Goal: Task Accomplishment & Management: Manage account settings

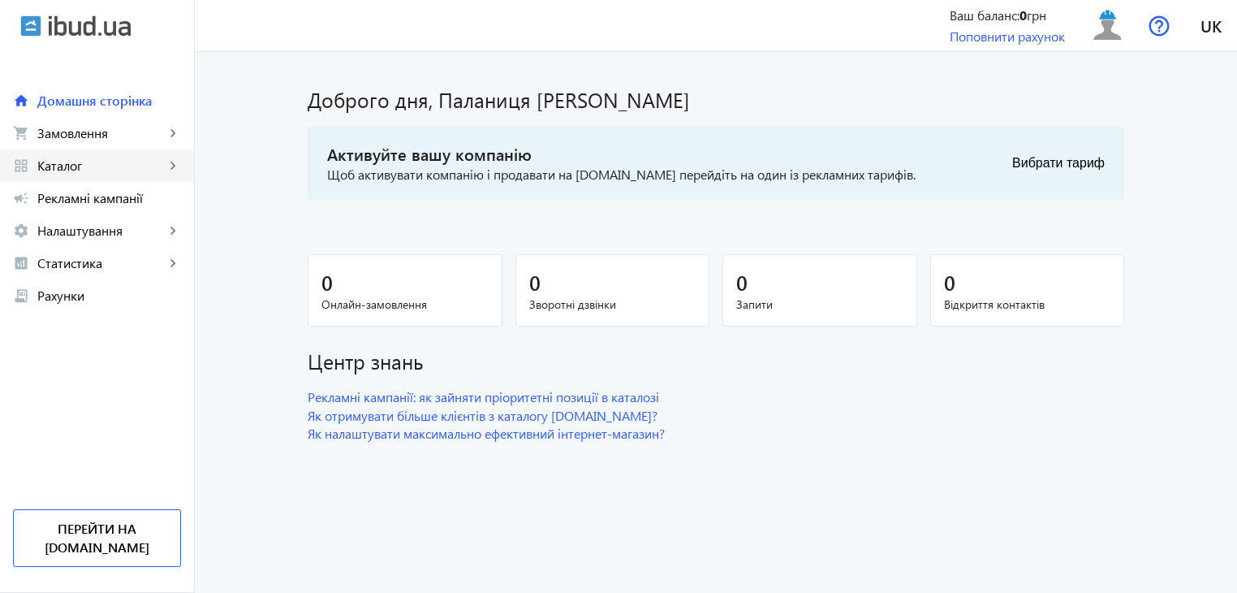
click at [167, 163] on mat-icon "keyboard_arrow_right" at bounding box center [173, 165] width 16 height 16
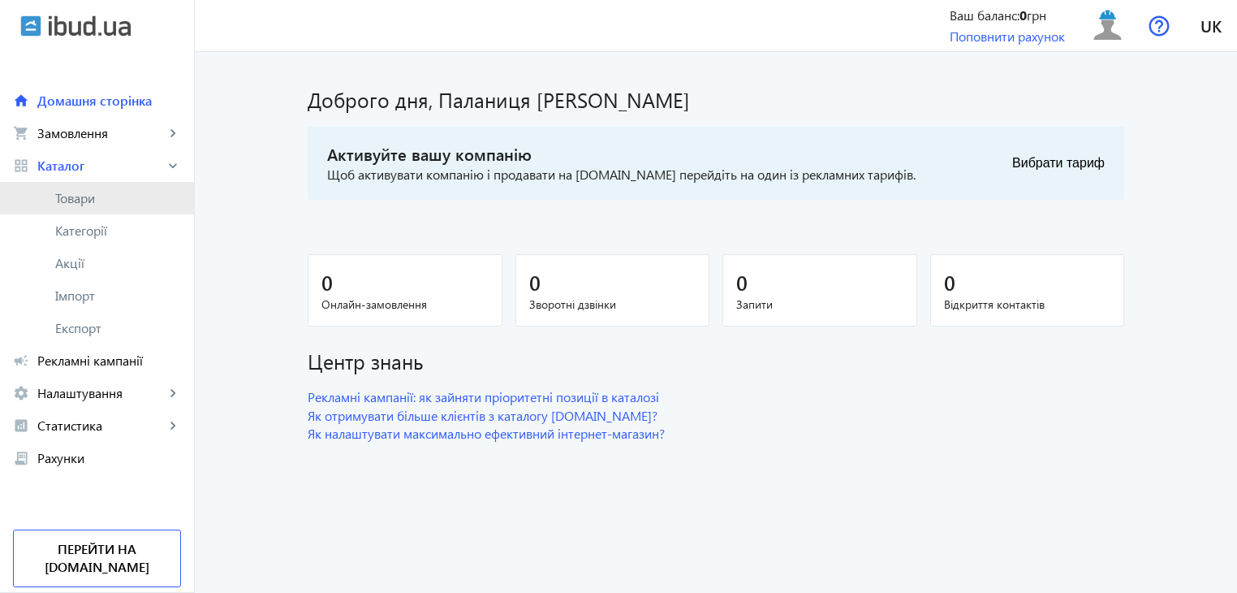
click at [93, 200] on span "Товари" at bounding box center [118, 198] width 126 height 16
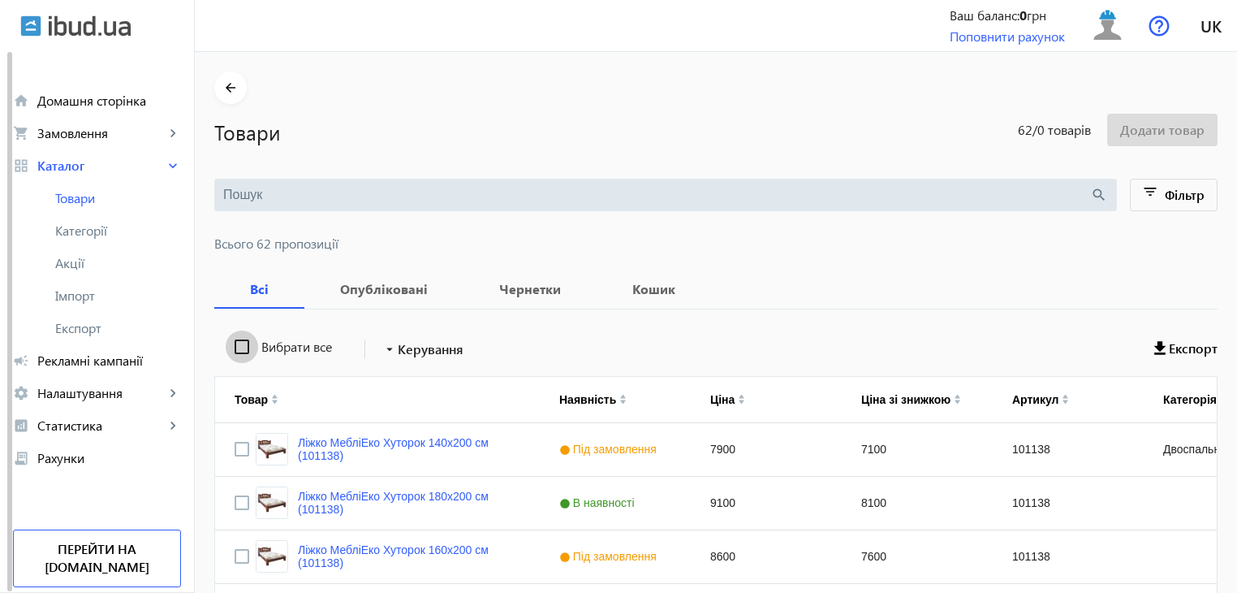
click at [235, 345] on input "Вибрати все" at bounding box center [242, 346] width 32 height 32
checkbox input "true"
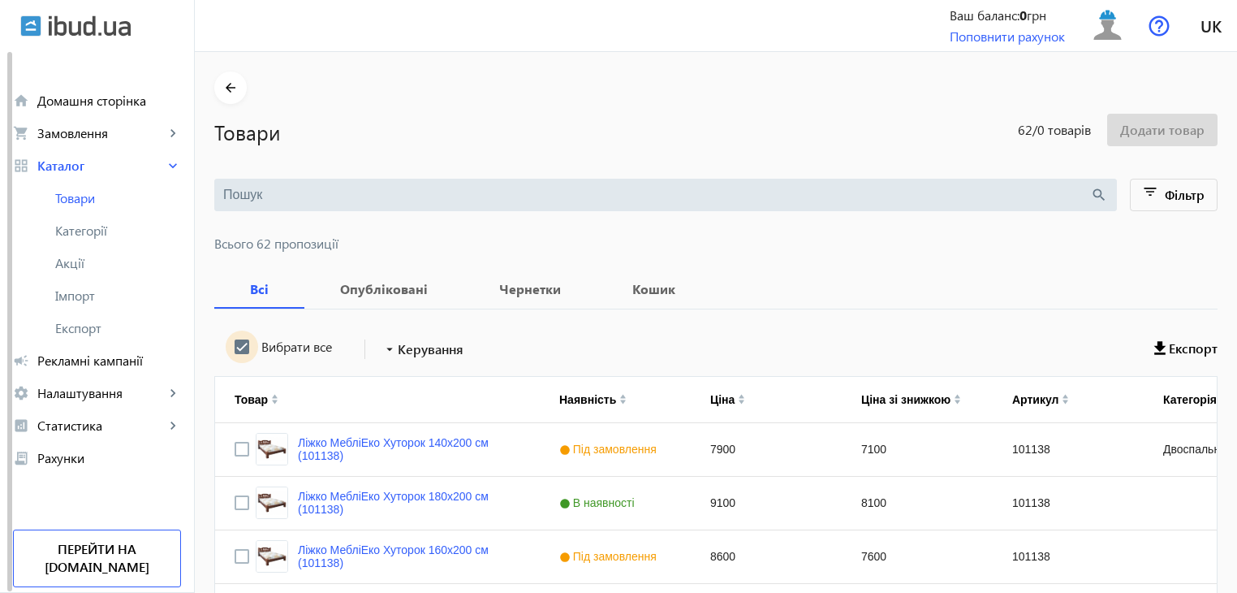
checkbox input "true"
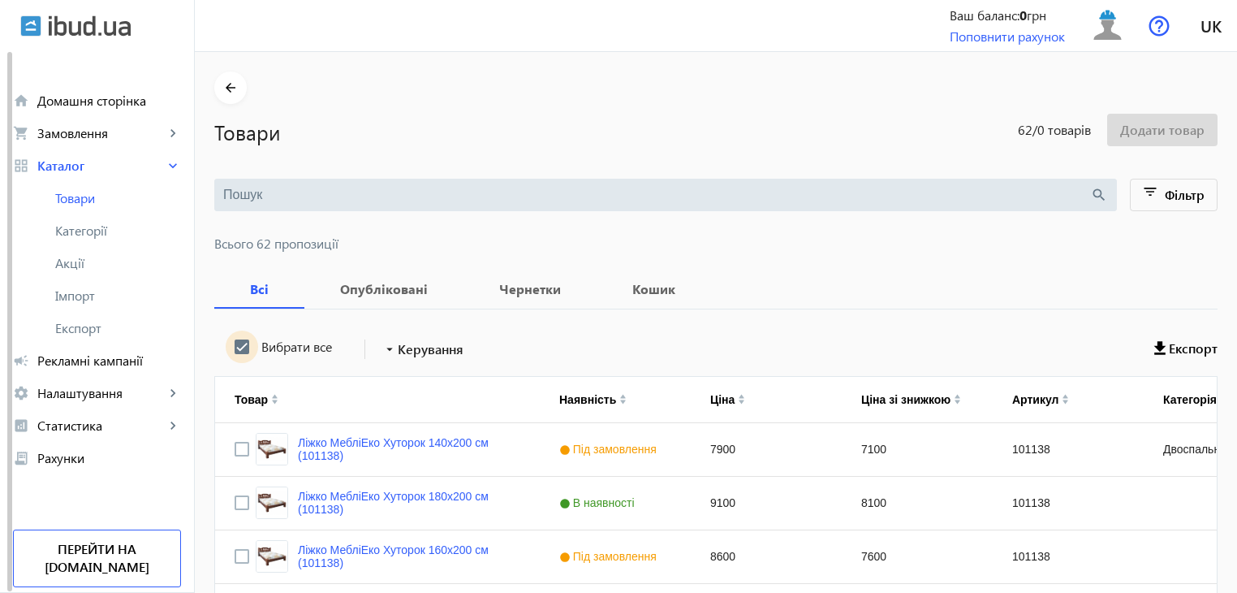
checkbox input "true"
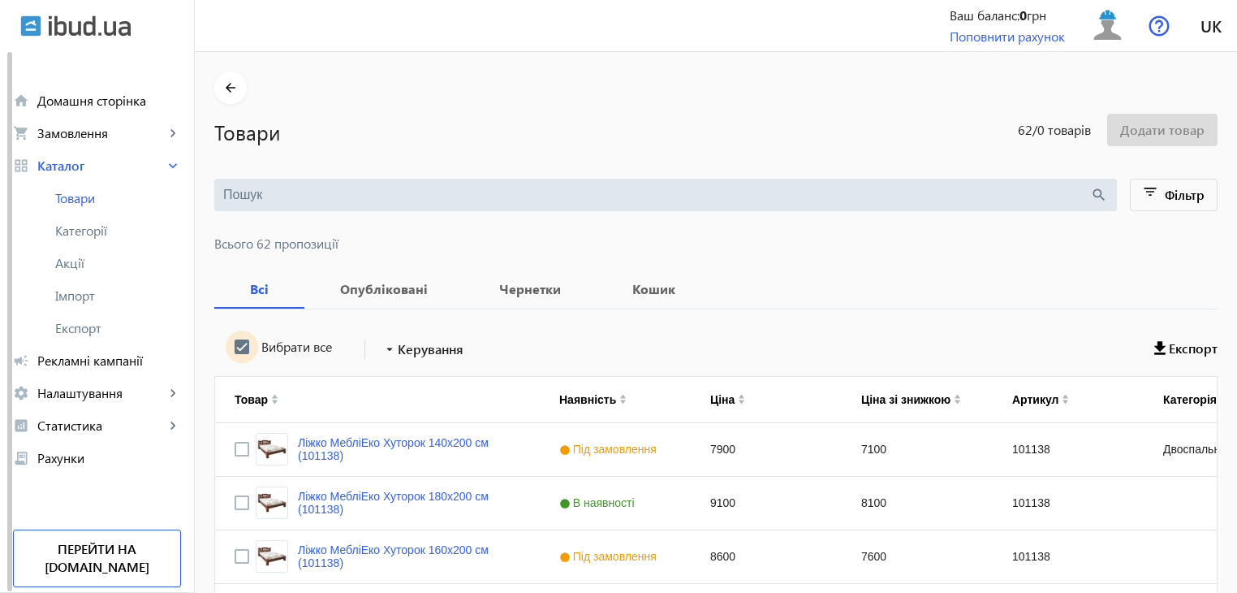
checkbox input "true"
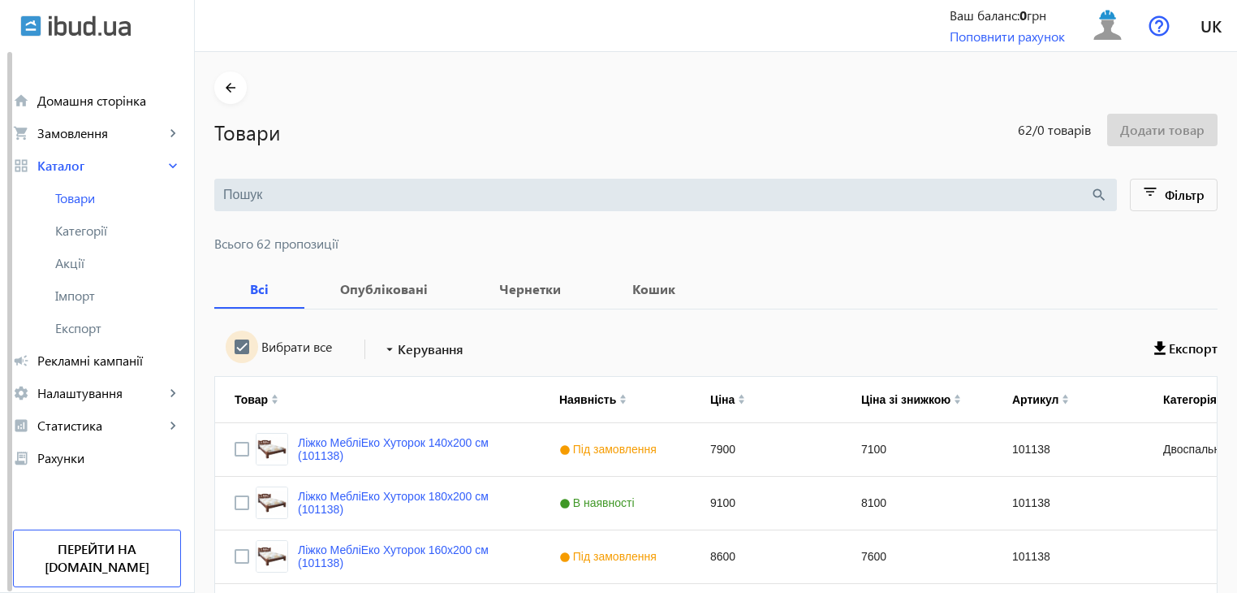
checkbox input "true"
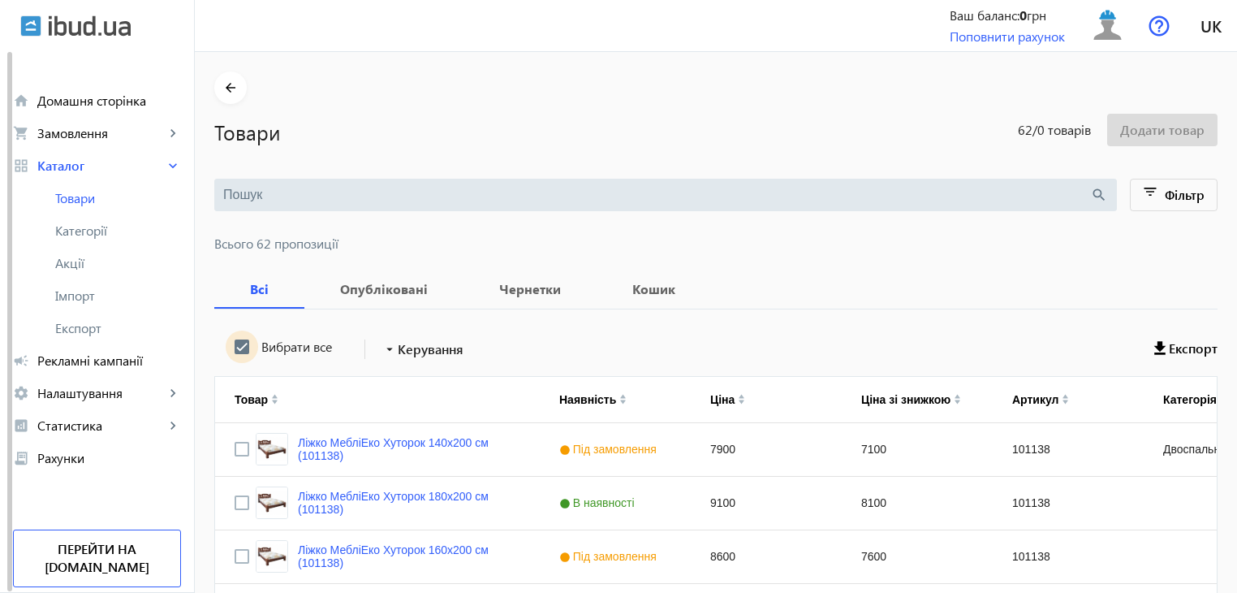
checkbox input "true"
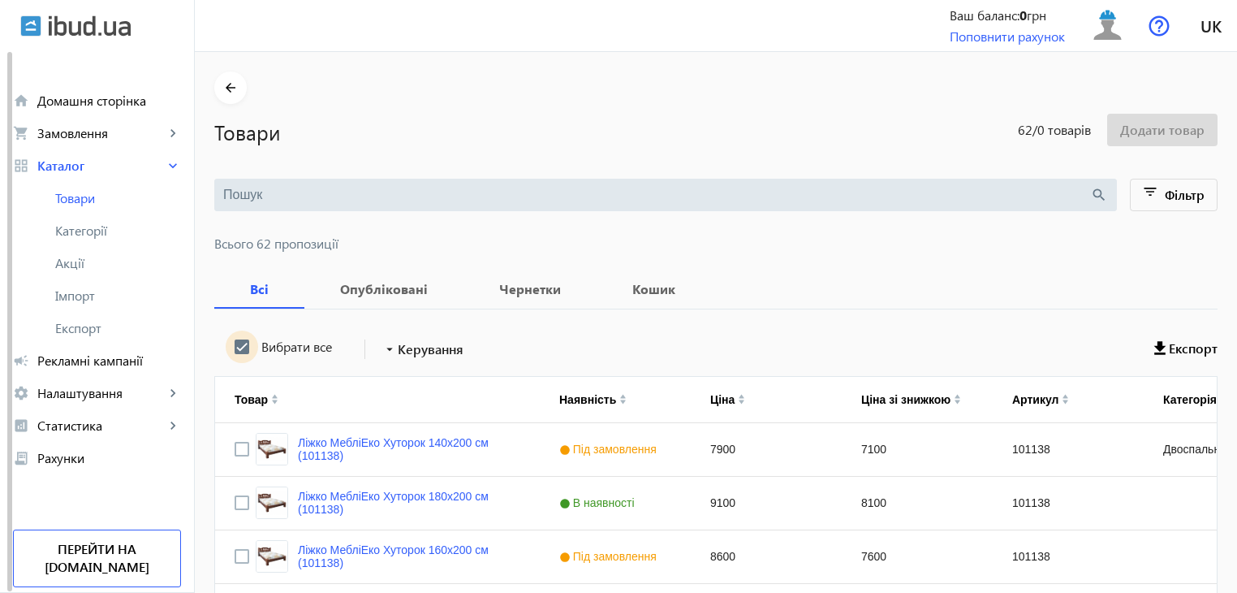
checkbox input "true"
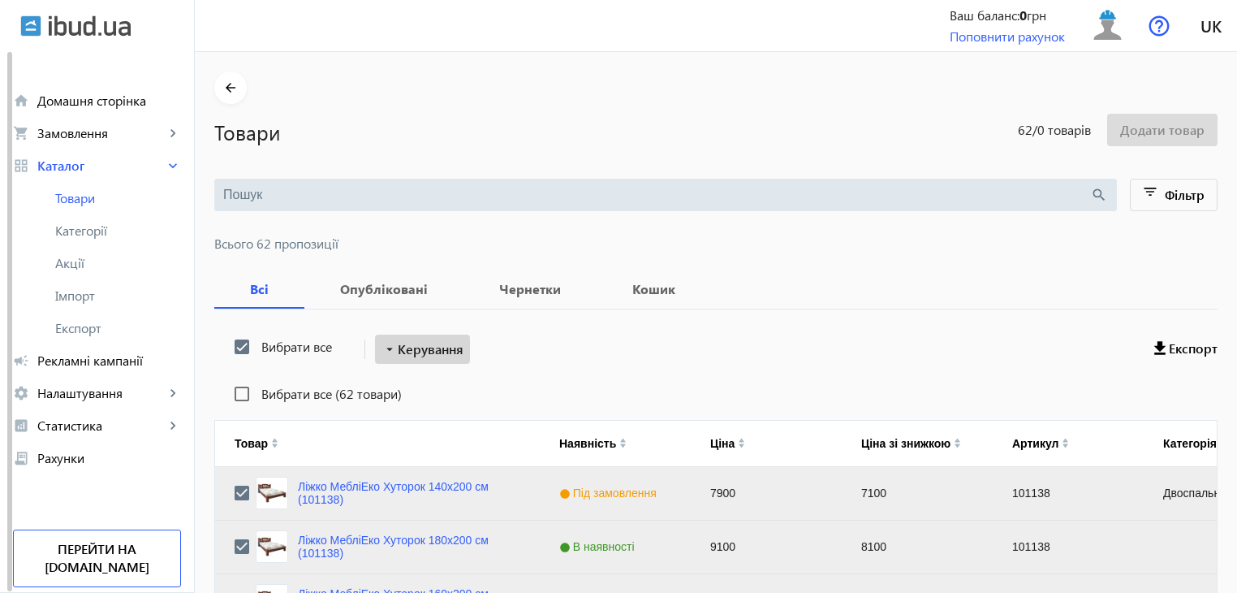
click at [402, 352] on span "Керування" at bounding box center [431, 348] width 66 height 19
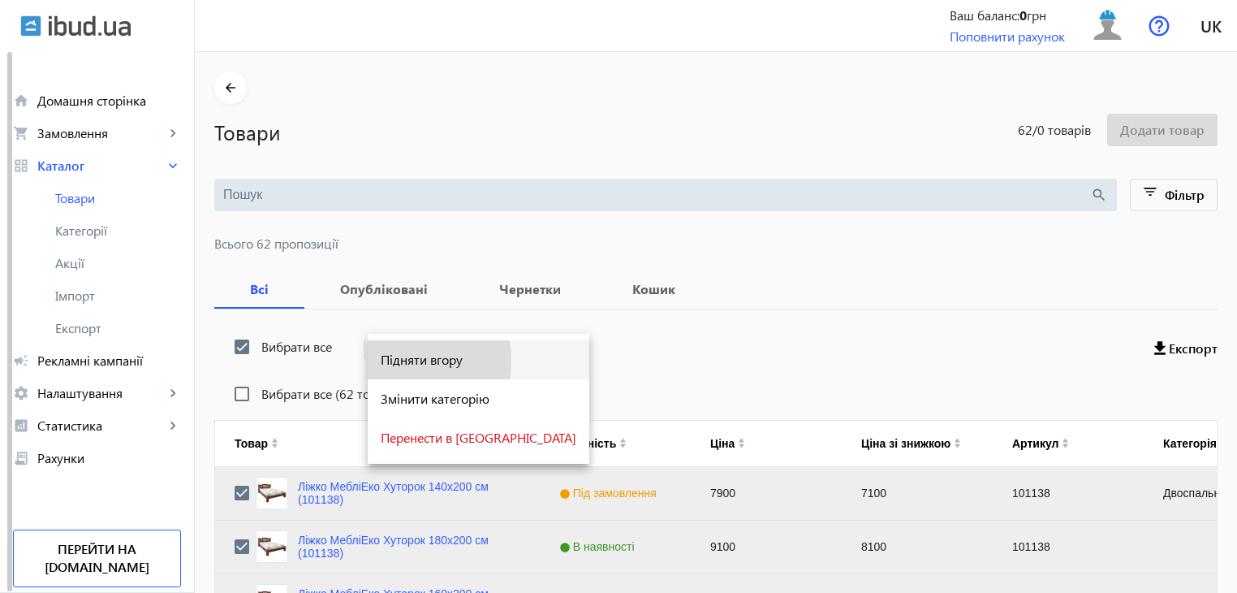
click at [403, 361] on span "Підняти вгору" at bounding box center [479, 359] width 196 height 13
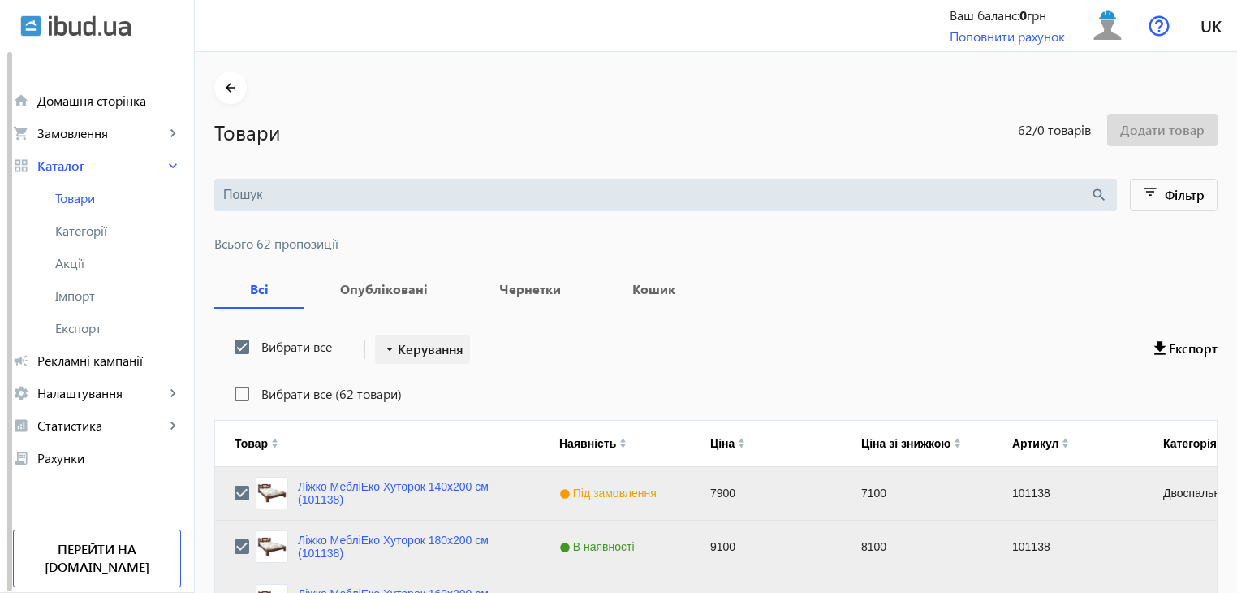
click at [416, 345] on span "Керування" at bounding box center [431, 348] width 66 height 19
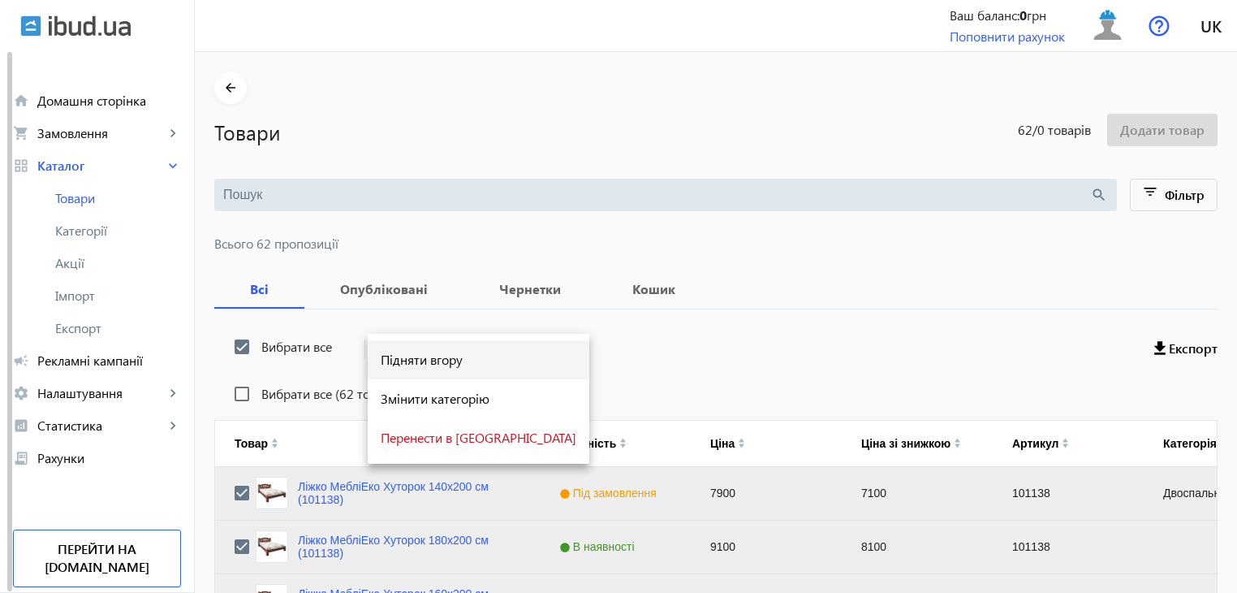
click at [417, 358] on span "Підняти вгору" at bounding box center [479, 359] width 196 height 13
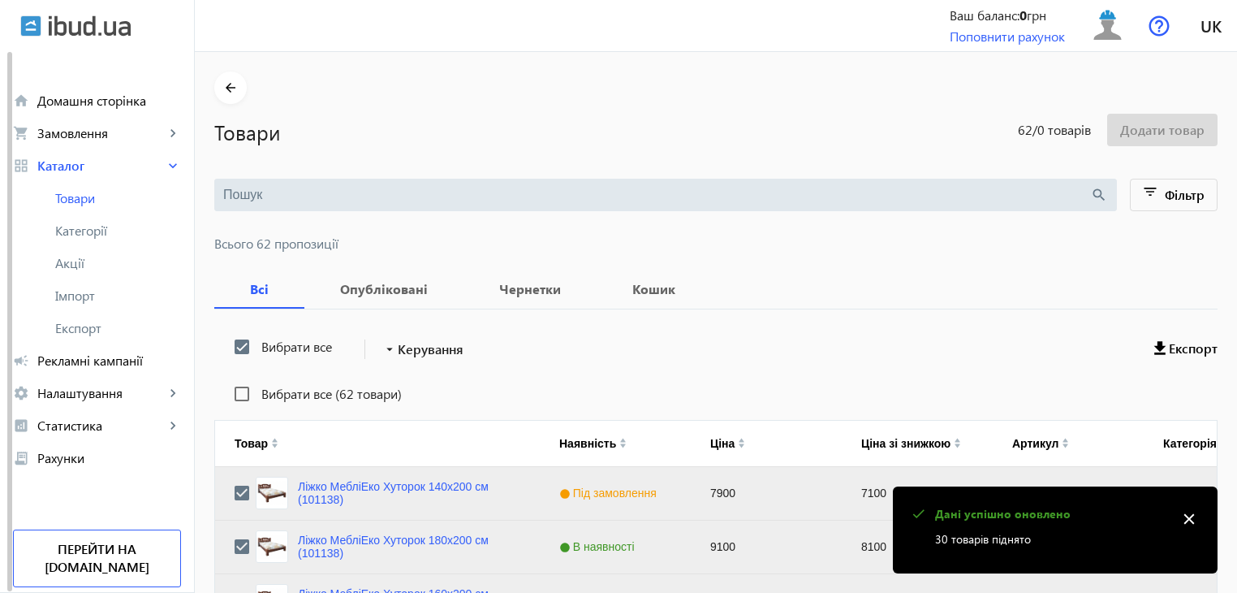
scroll to position [1637, 0]
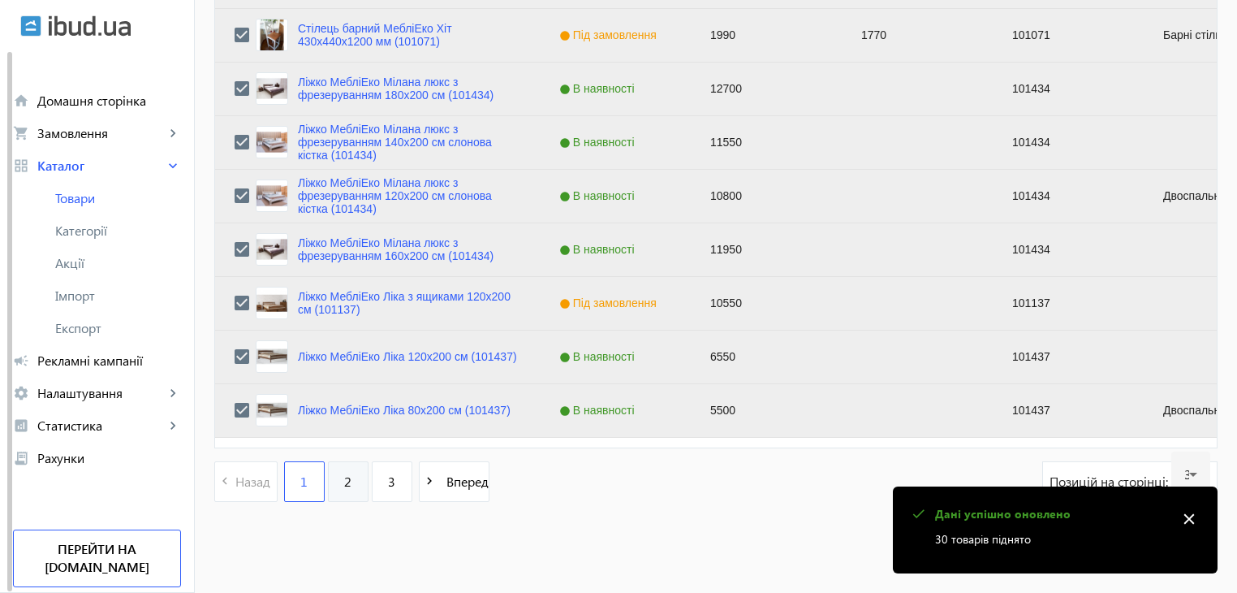
click at [344, 480] on link "2" at bounding box center [348, 481] width 41 height 41
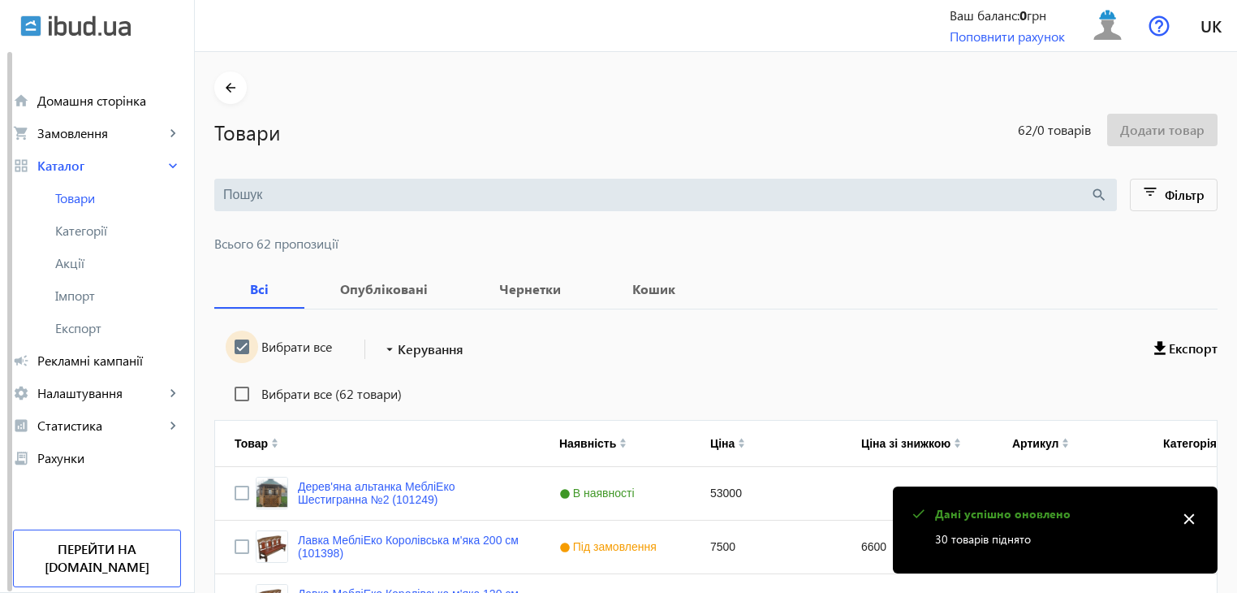
click at [231, 340] on input "Вибрати все" at bounding box center [242, 346] width 32 height 32
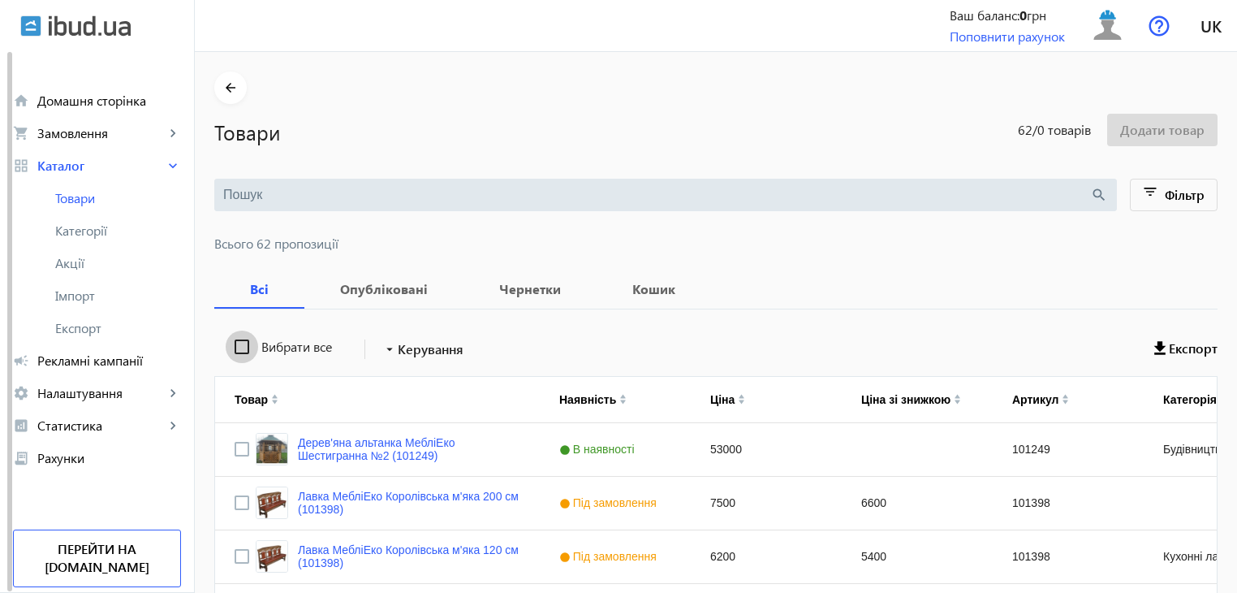
click at [231, 340] on input "Вибрати все" at bounding box center [242, 346] width 32 height 32
checkbox input "true"
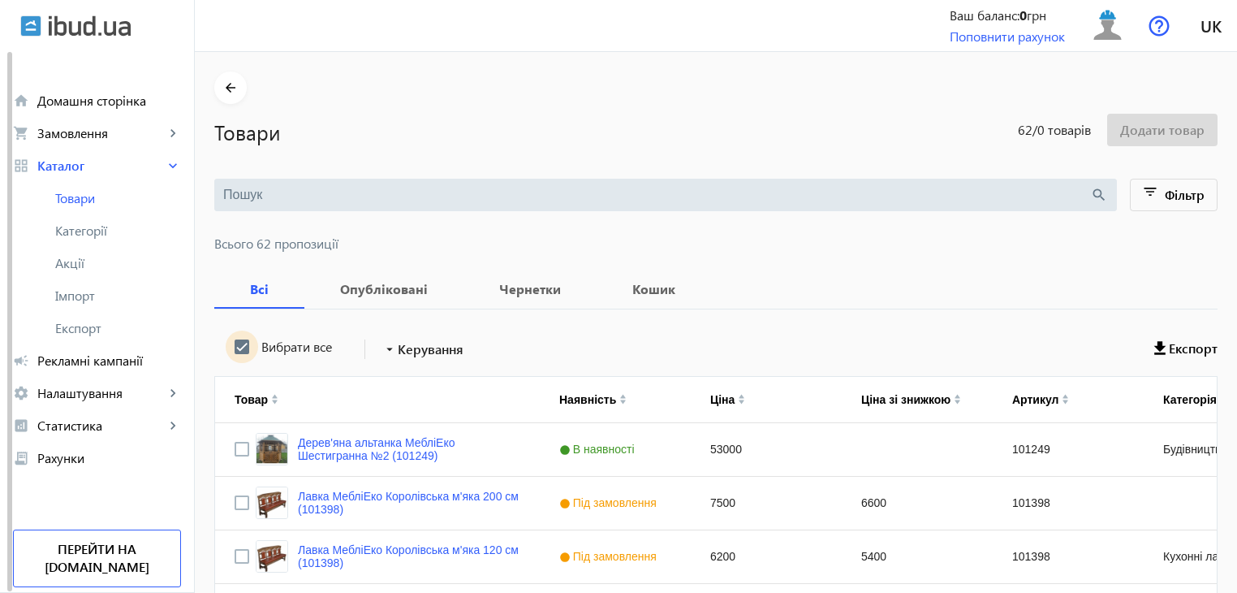
checkbox input "true"
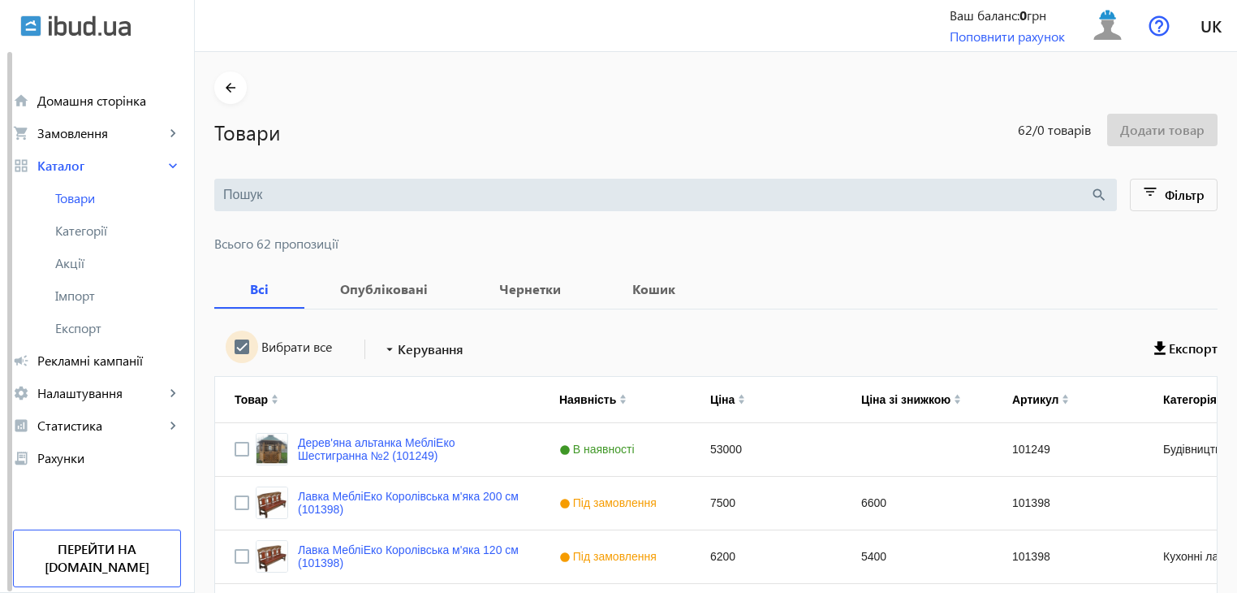
checkbox input "true"
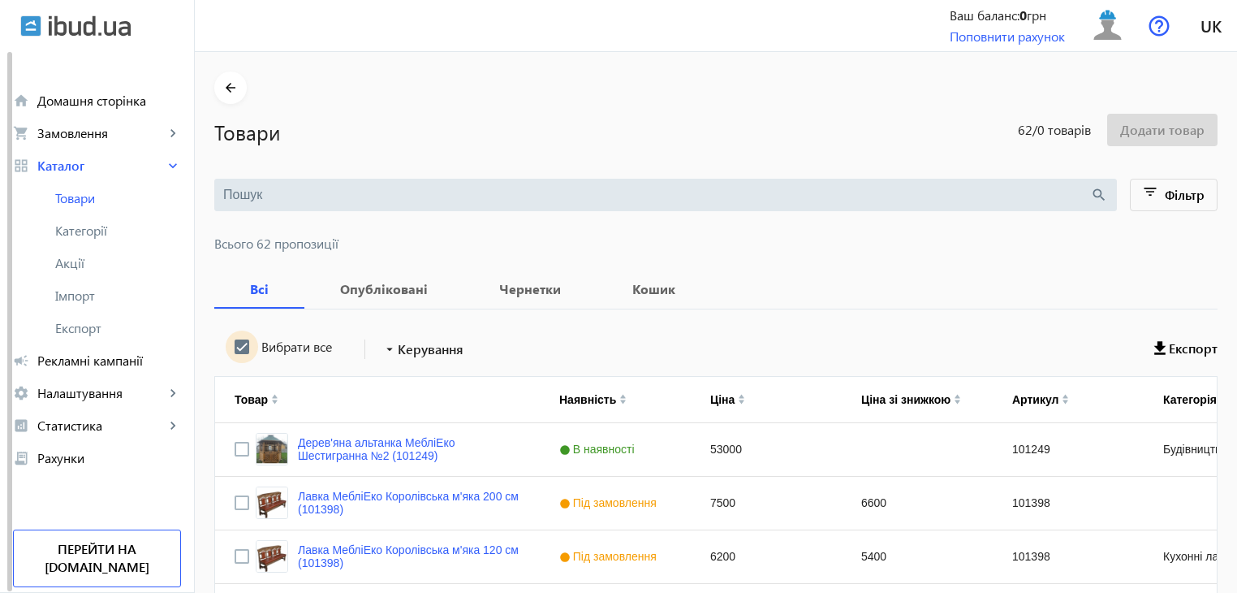
checkbox input "true"
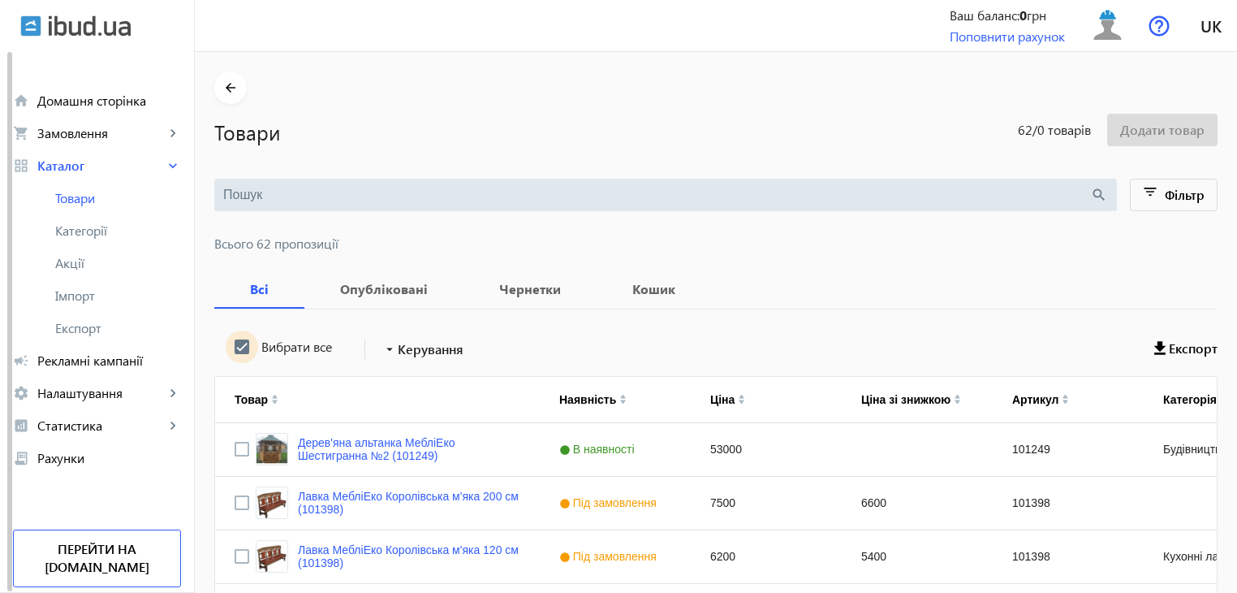
checkbox input "true"
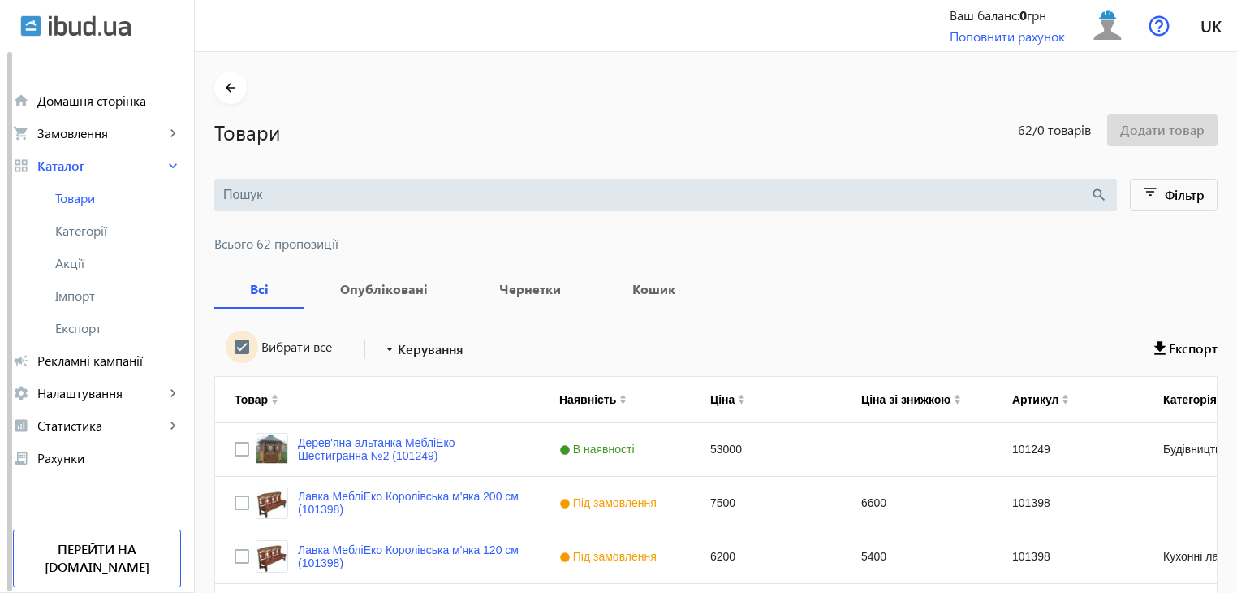
checkbox input "true"
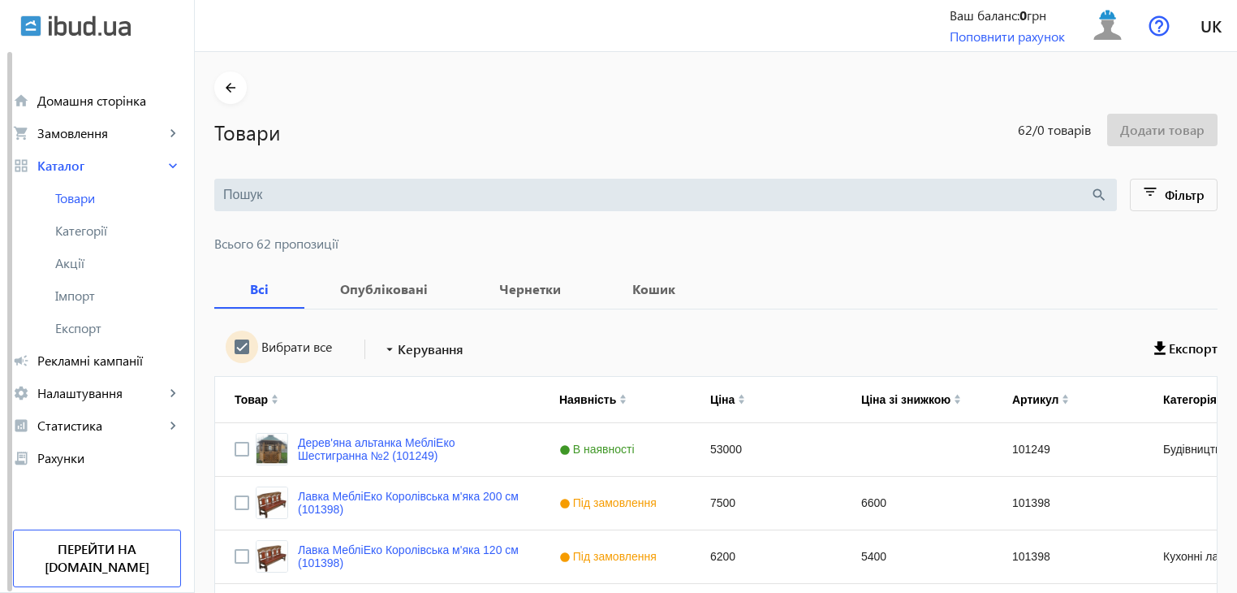
checkbox input "true"
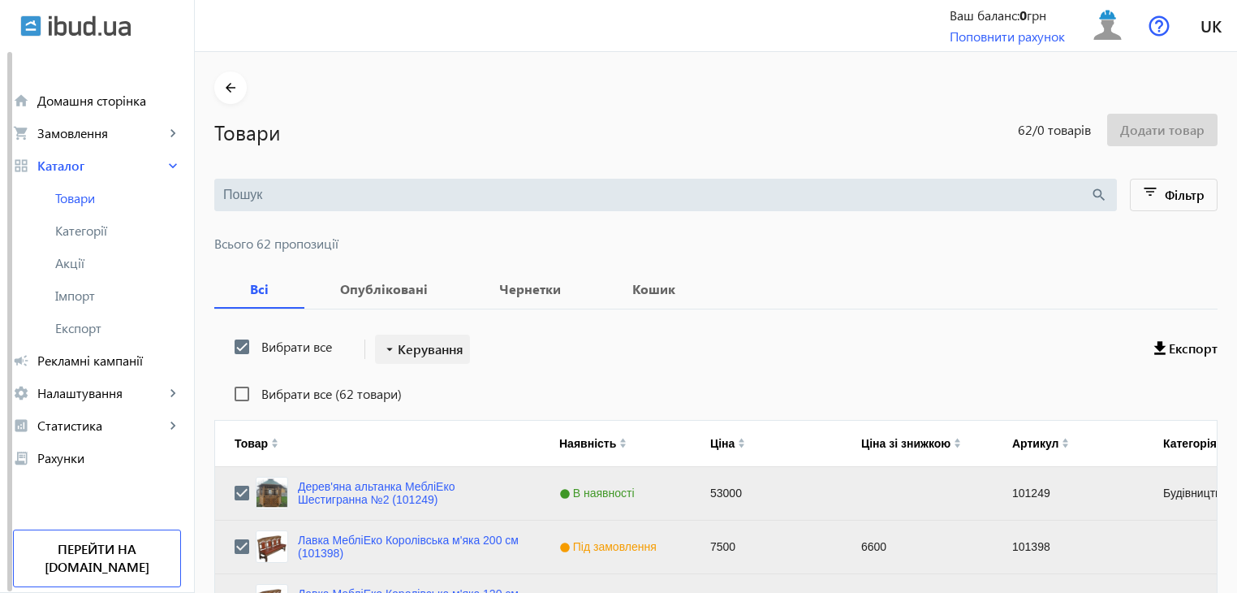
click at [440, 344] on span "Керування" at bounding box center [431, 348] width 66 height 19
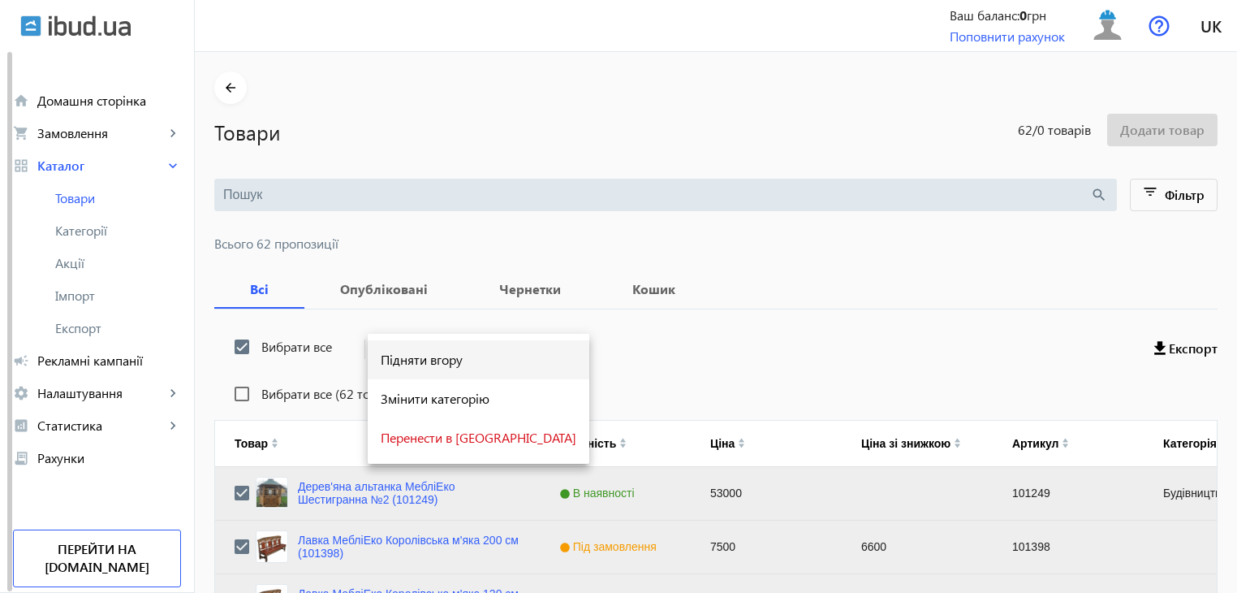
click at [432, 356] on span "Підняти вгору" at bounding box center [479, 359] width 196 height 13
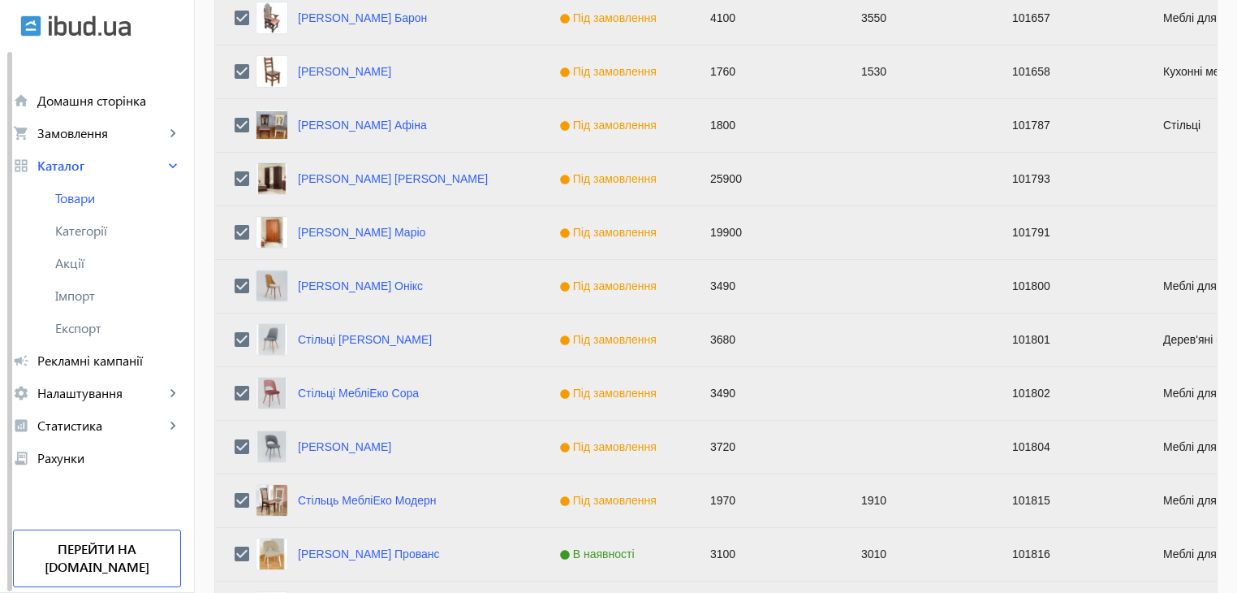
scroll to position [1637, 0]
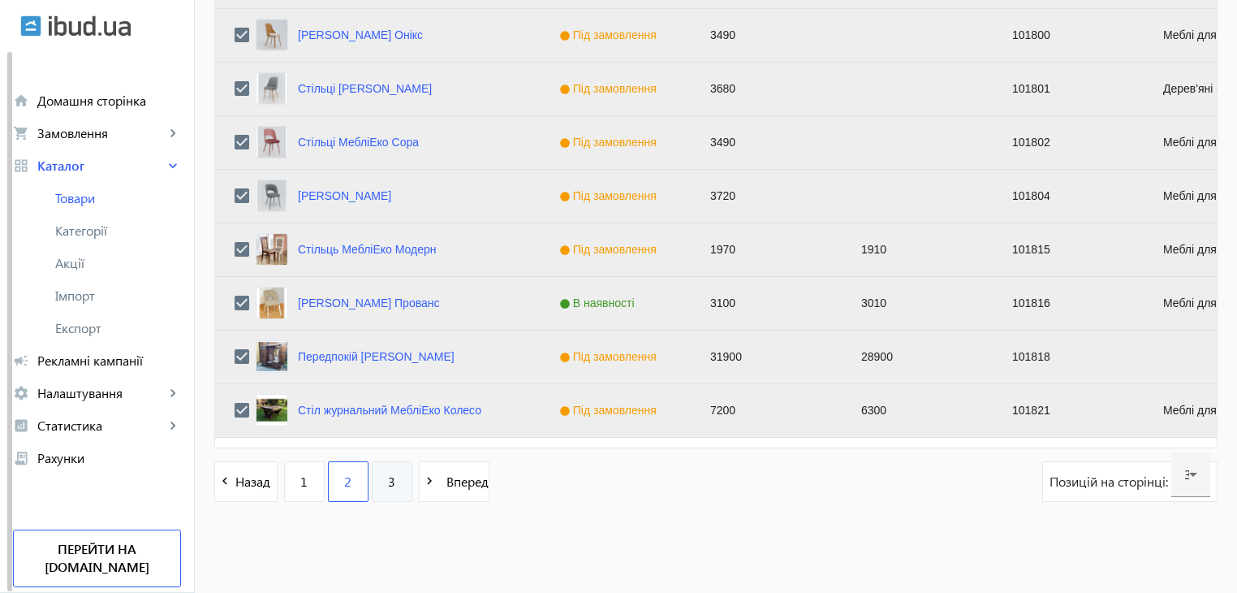
click at [386, 481] on link "3" at bounding box center [392, 481] width 41 height 41
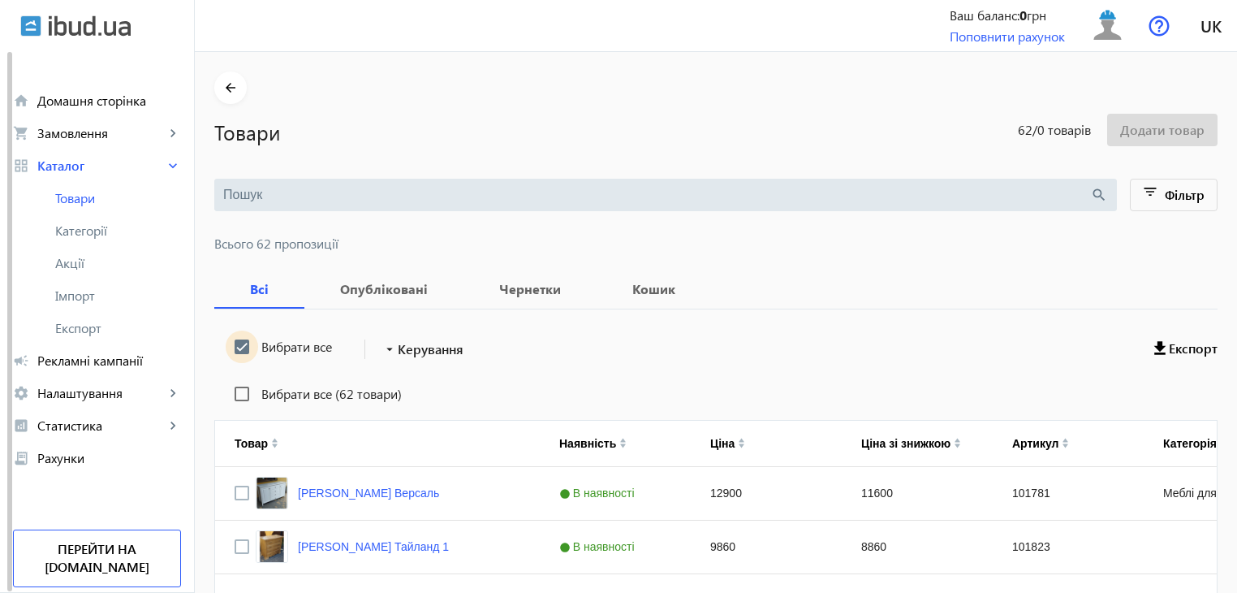
click at [230, 341] on input "Вибрати все" at bounding box center [242, 346] width 32 height 32
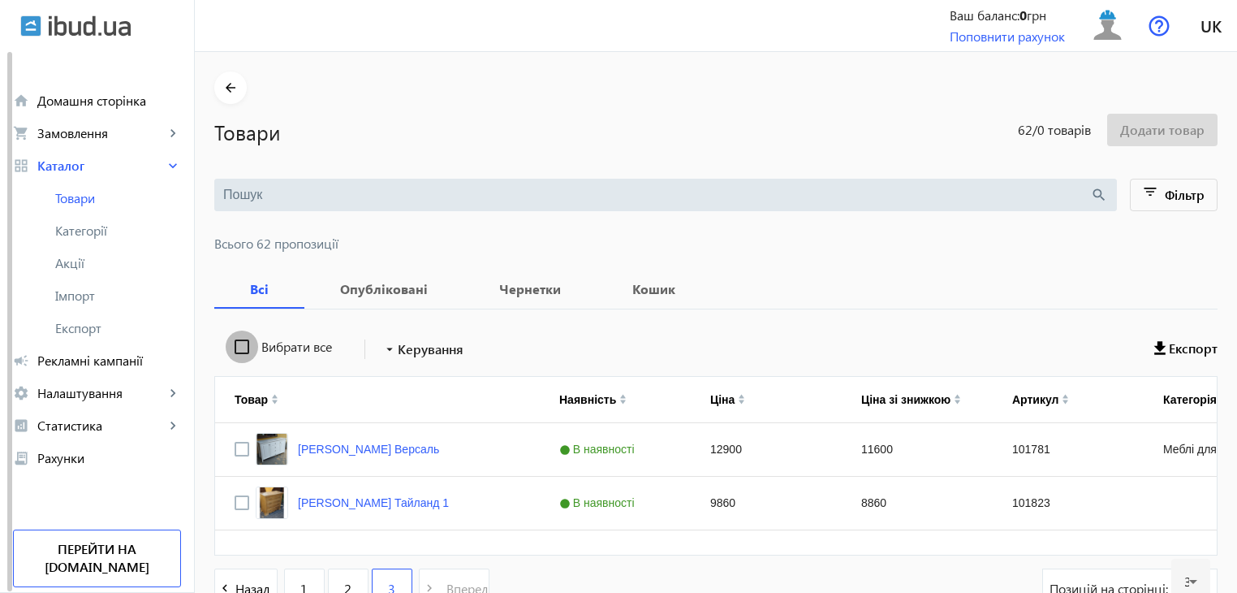
click at [230, 341] on input "Вибрати все" at bounding box center [242, 346] width 32 height 32
checkbox input "true"
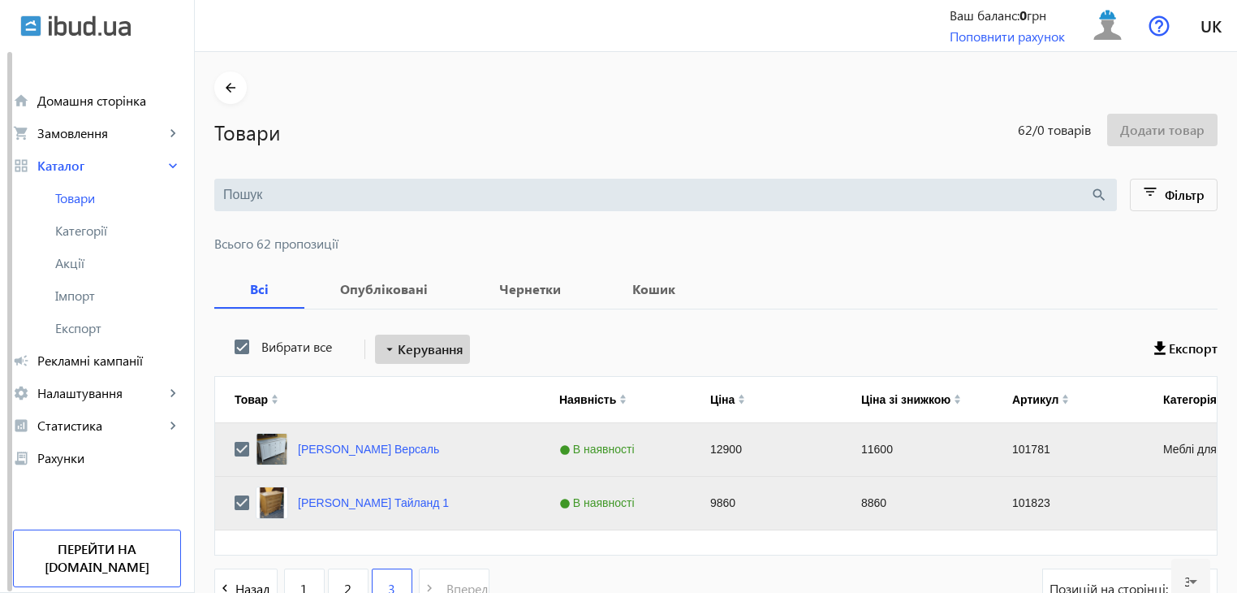
click at [403, 348] on span "Керування" at bounding box center [431, 348] width 66 height 19
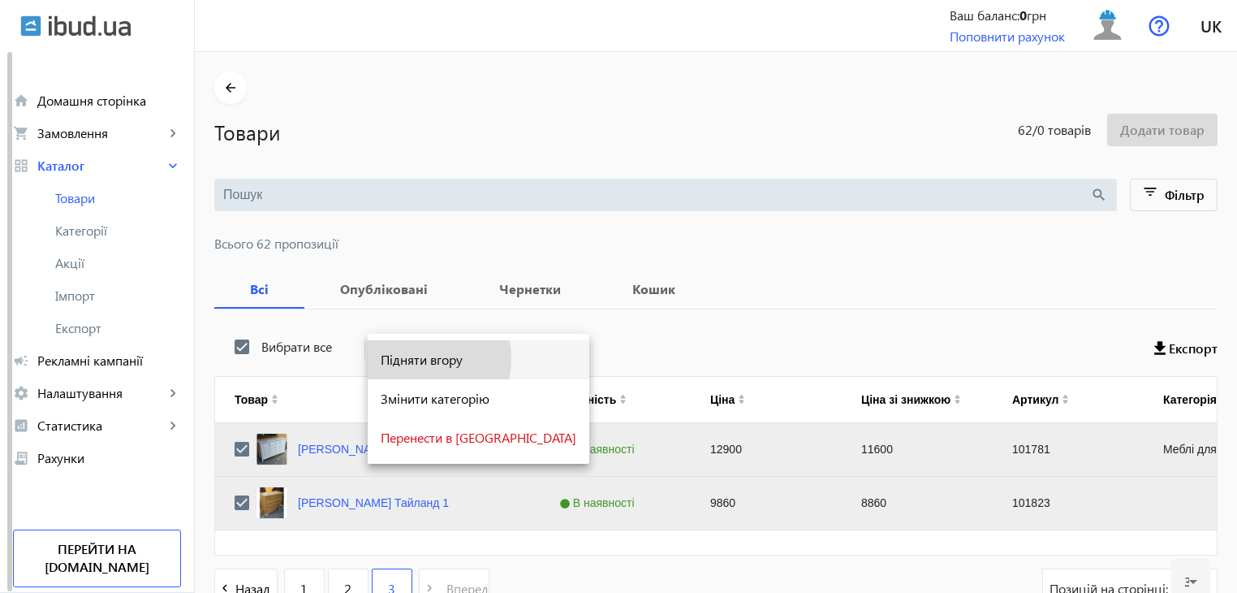
click at [403, 359] on span "Підняти вгору" at bounding box center [479, 359] width 196 height 13
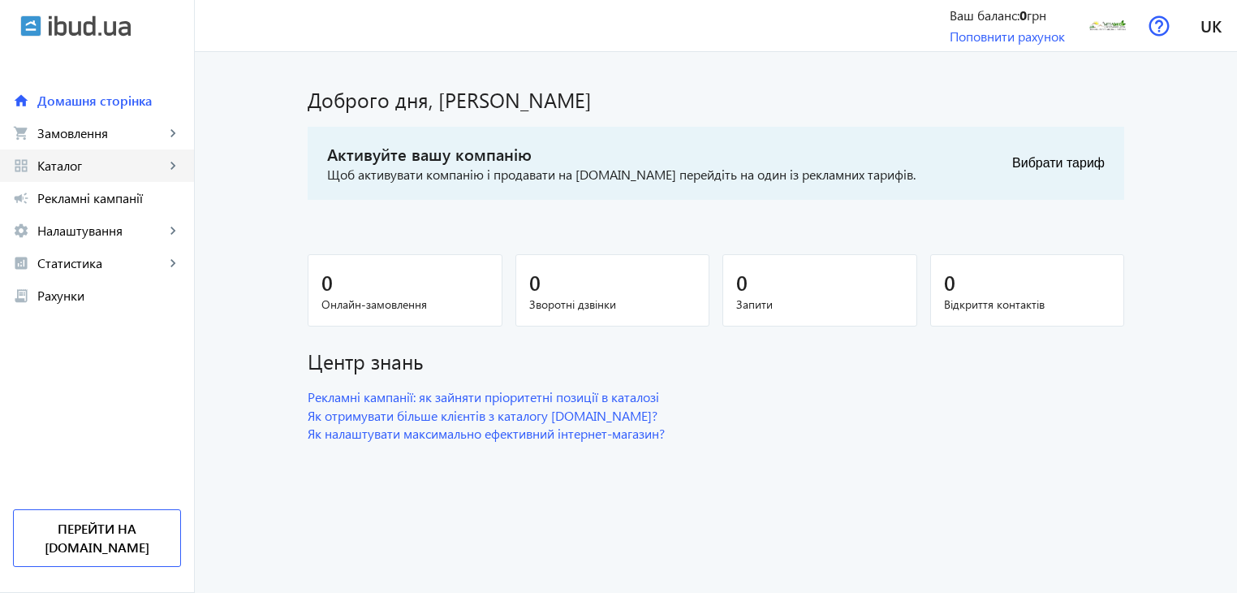
click at [166, 163] on mat-icon "keyboard_arrow_right" at bounding box center [173, 165] width 16 height 16
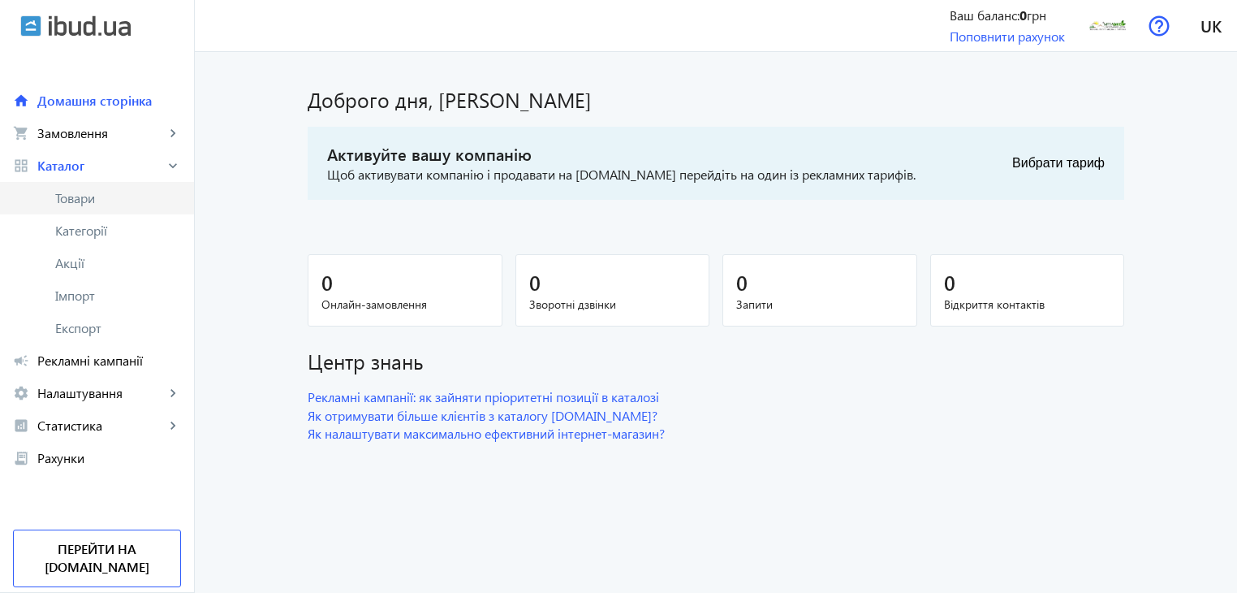
click at [113, 202] on span "Товари" at bounding box center [118, 198] width 126 height 16
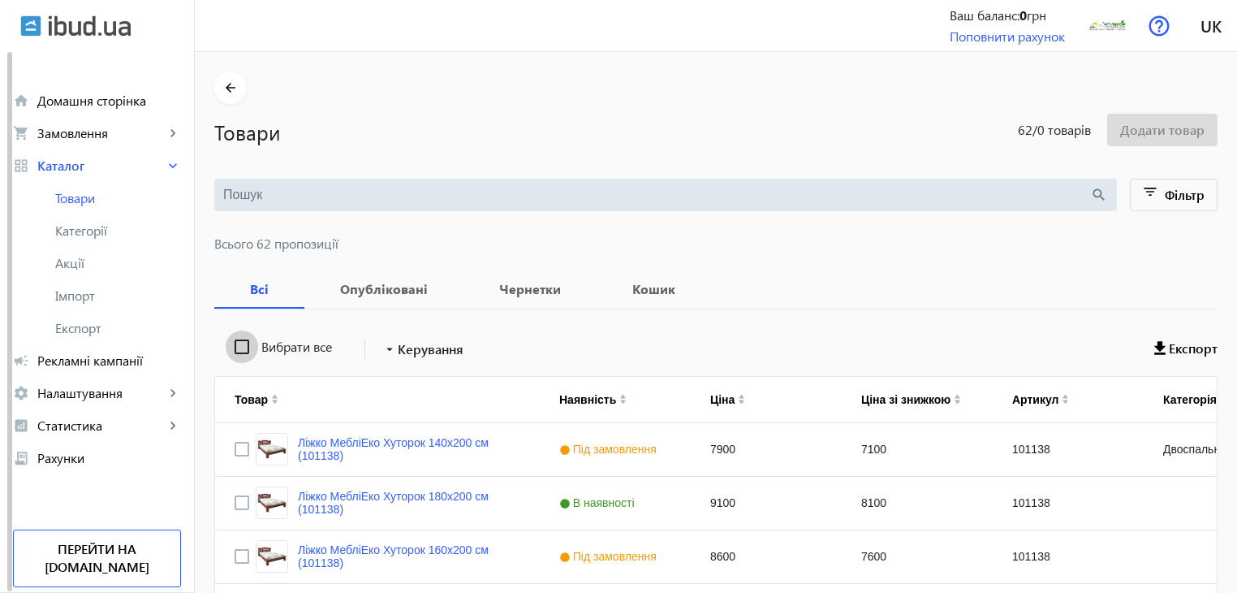
click at [226, 343] on input "Вибрати все" at bounding box center [242, 346] width 32 height 32
checkbox input "true"
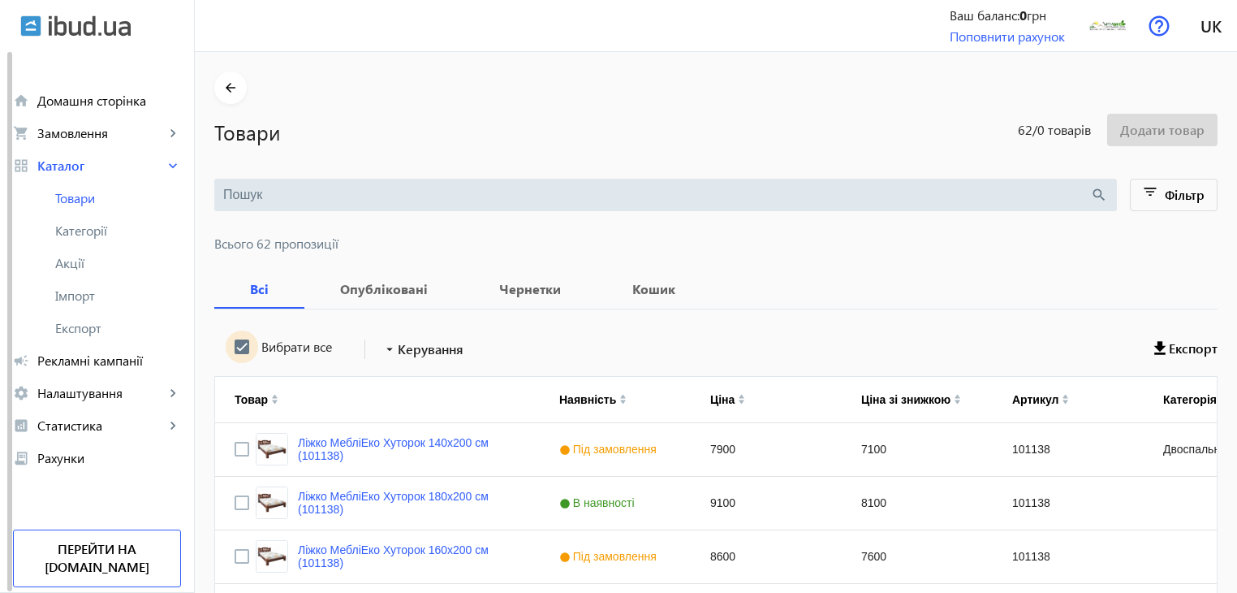
checkbox input "true"
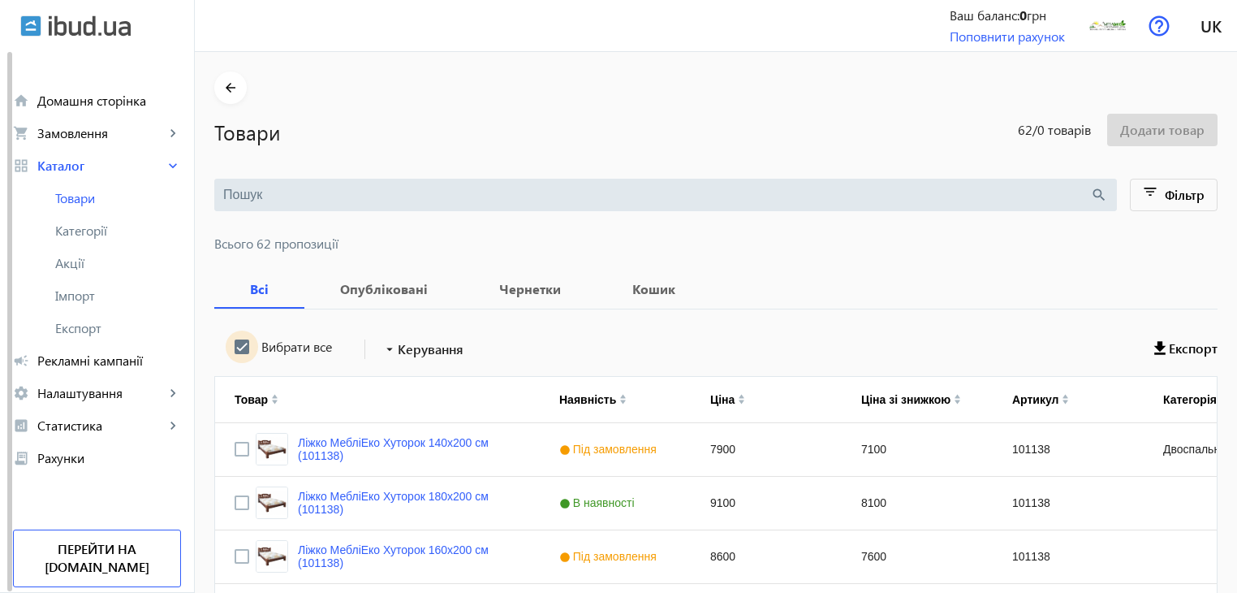
checkbox input "true"
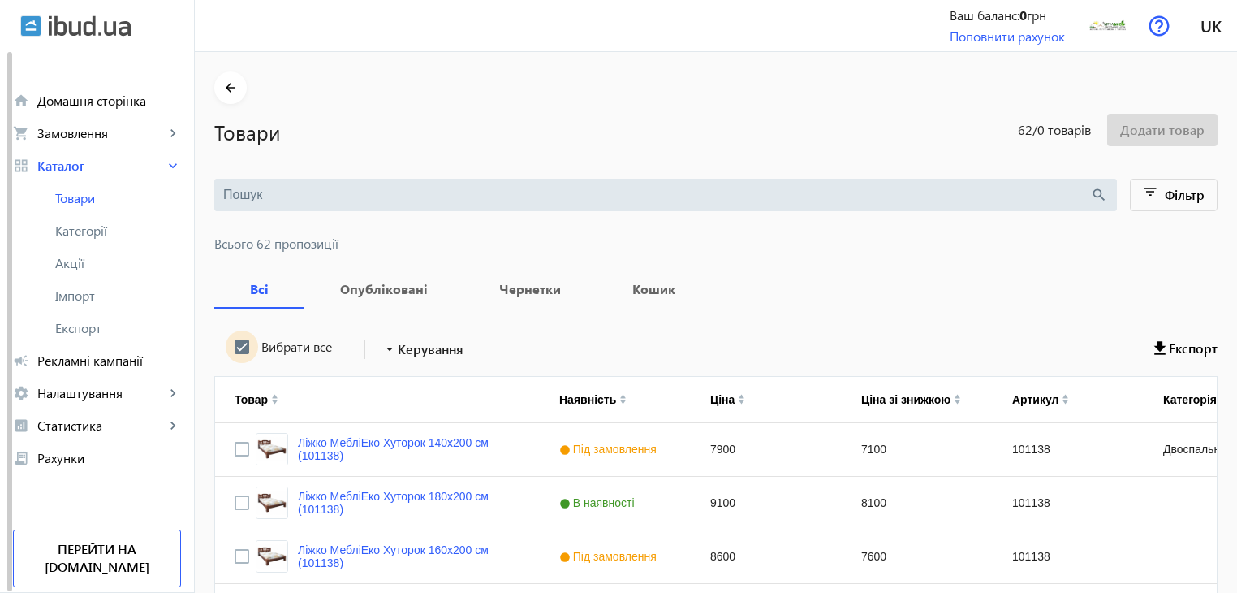
checkbox input "true"
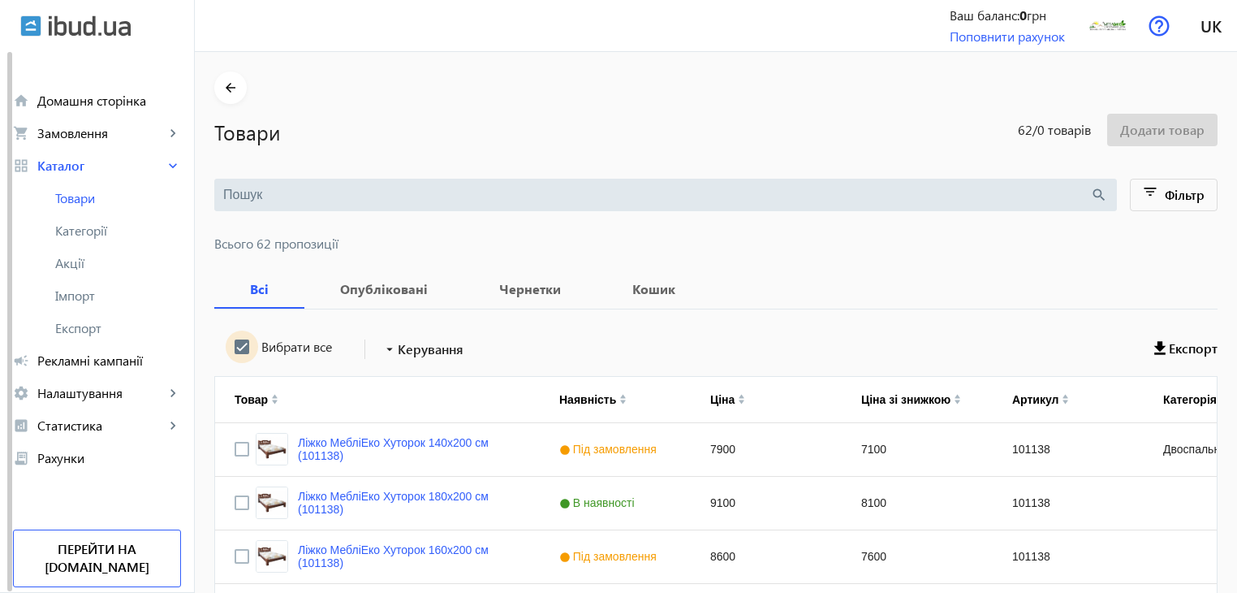
checkbox input "true"
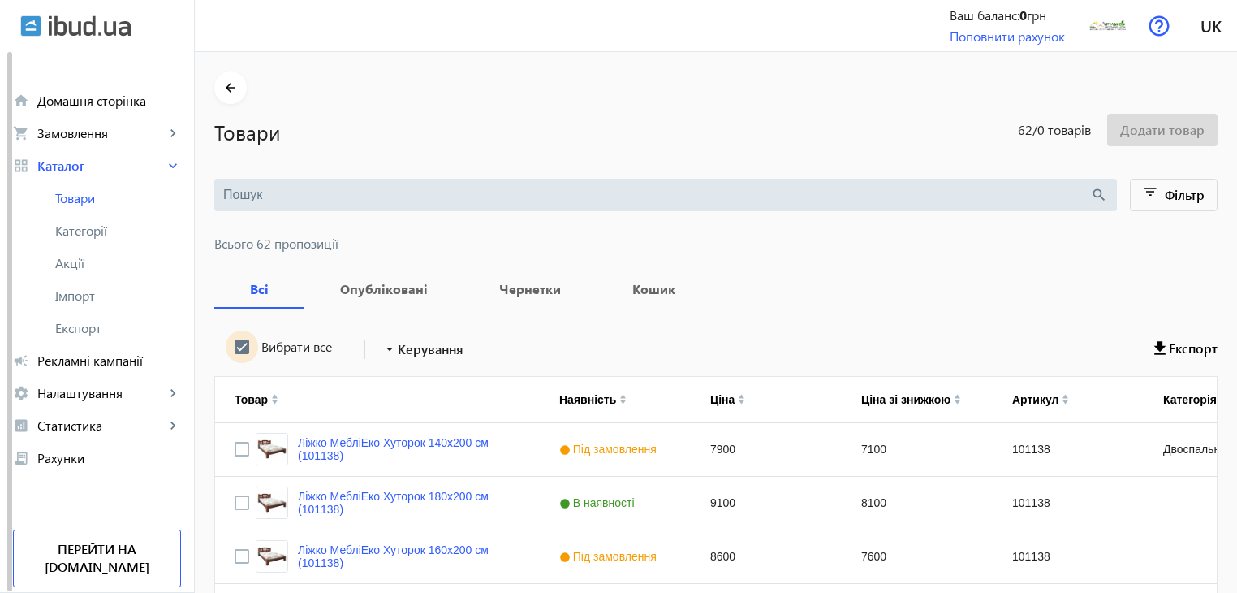
checkbox input "true"
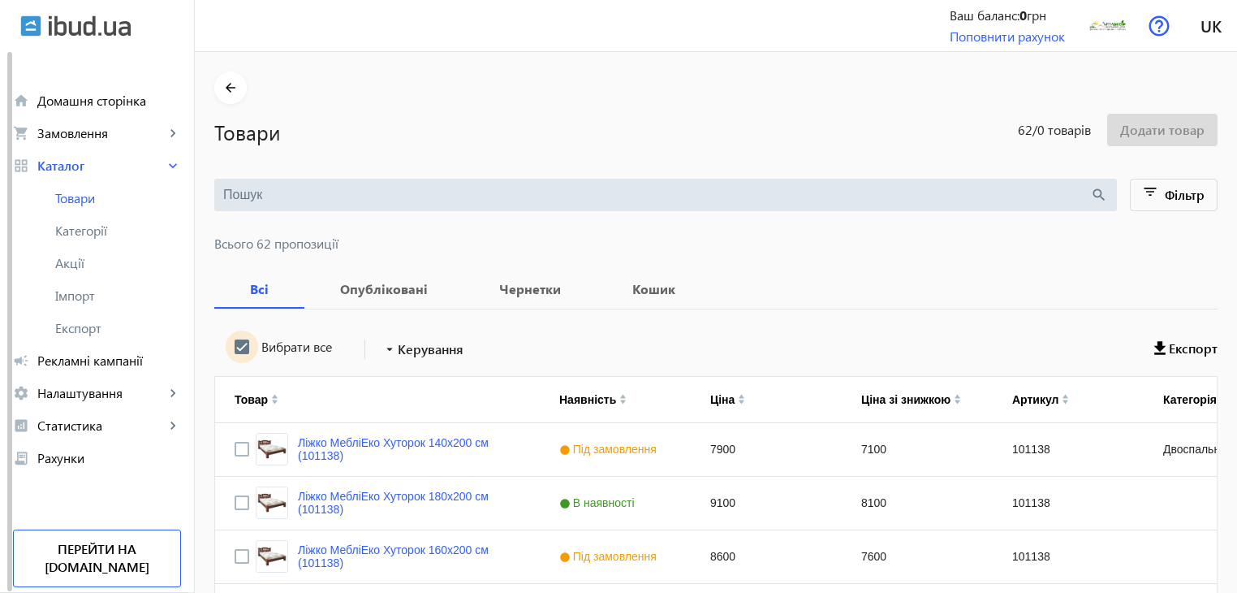
checkbox input "true"
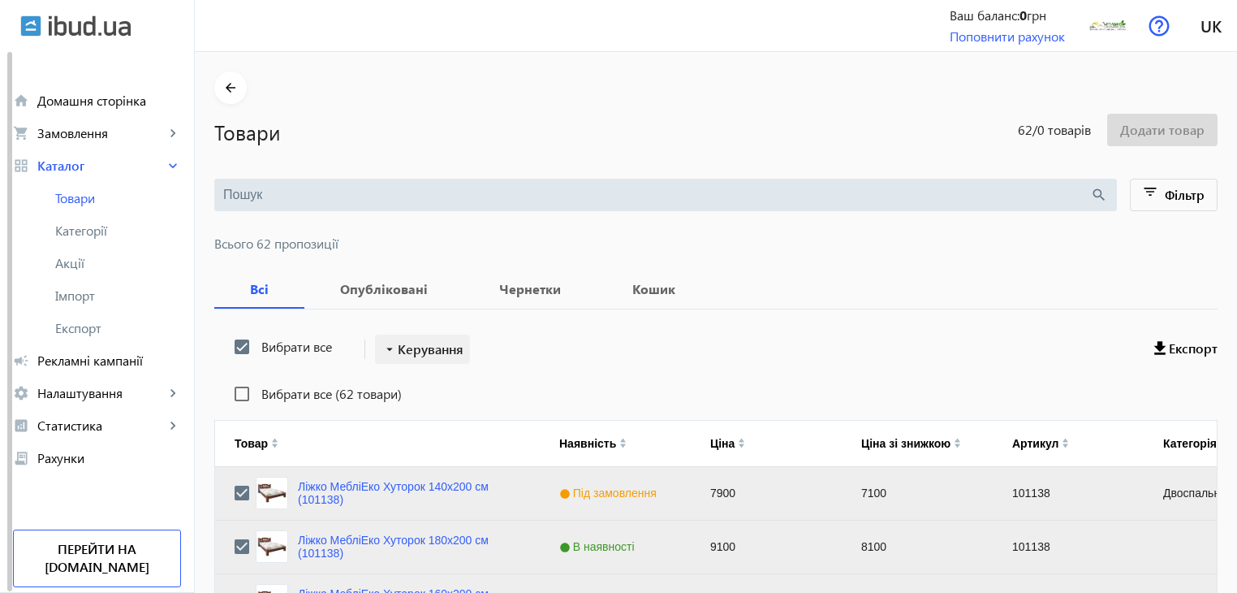
click at [419, 350] on span "Керування" at bounding box center [431, 348] width 66 height 19
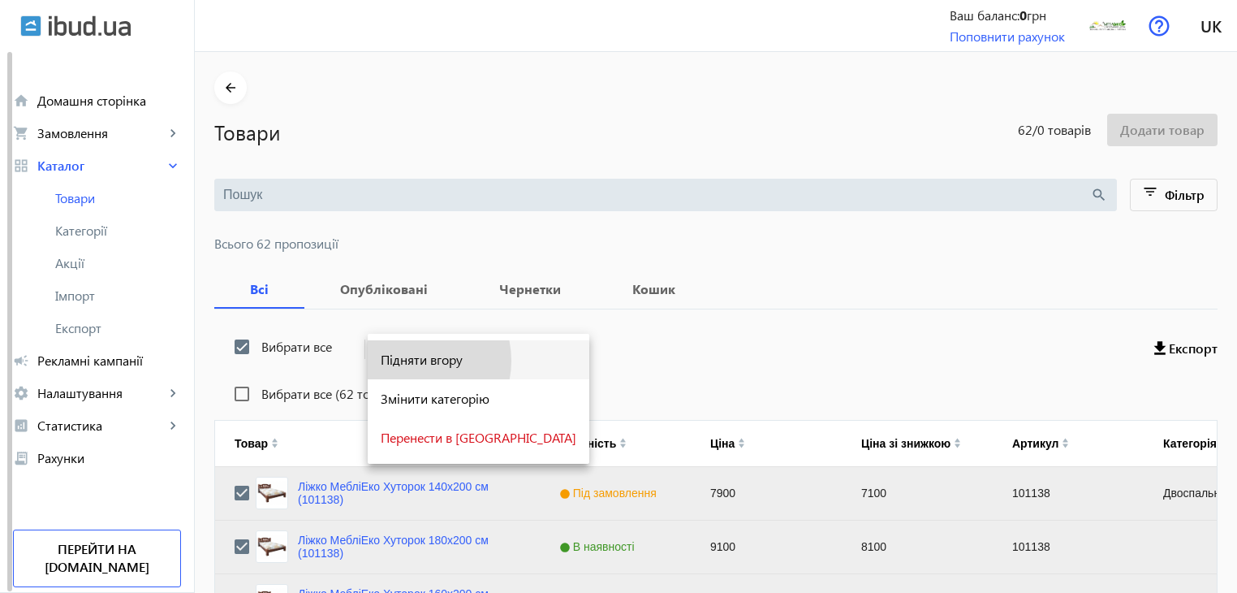
click at [416, 360] on span "Підняти вгору" at bounding box center [479, 359] width 196 height 13
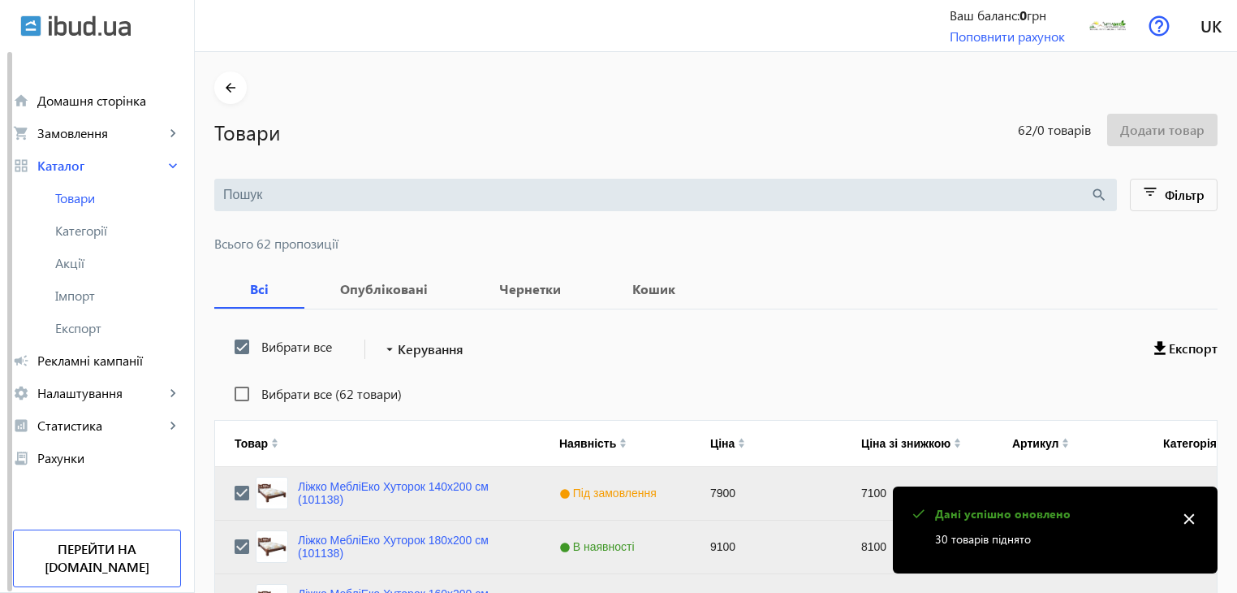
scroll to position [1637, 0]
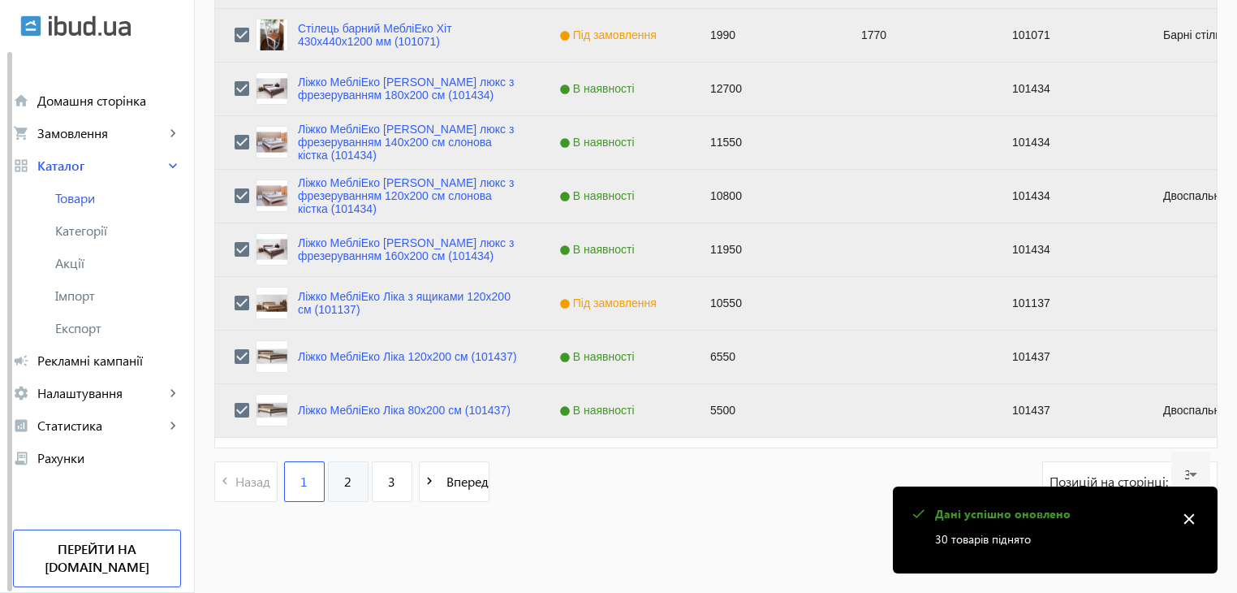
click at [344, 481] on span "2" at bounding box center [347, 481] width 7 height 18
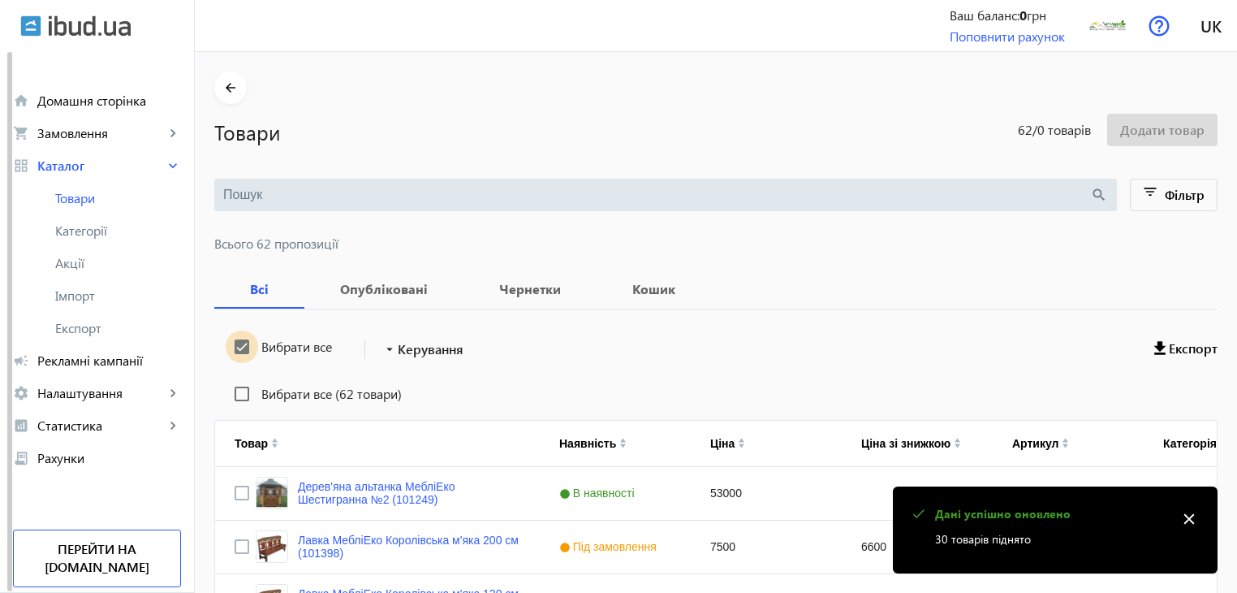
click at [234, 343] on input "Вибрати все" at bounding box center [242, 346] width 32 height 32
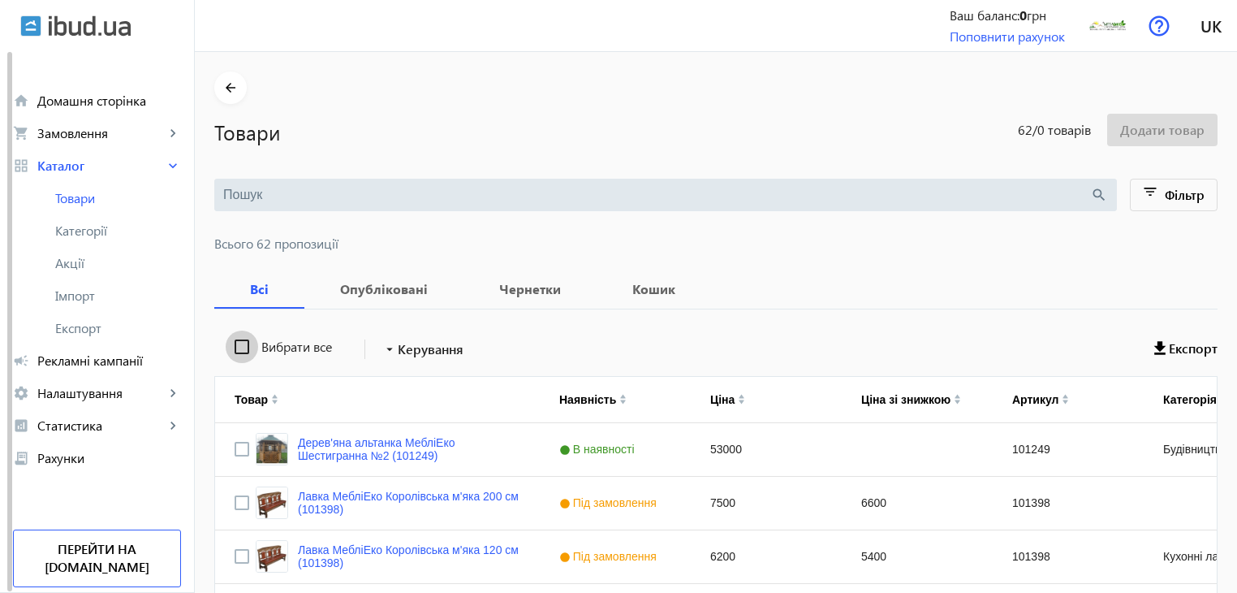
click at [234, 343] on input "Вибрати все" at bounding box center [242, 346] width 32 height 32
checkbox input "true"
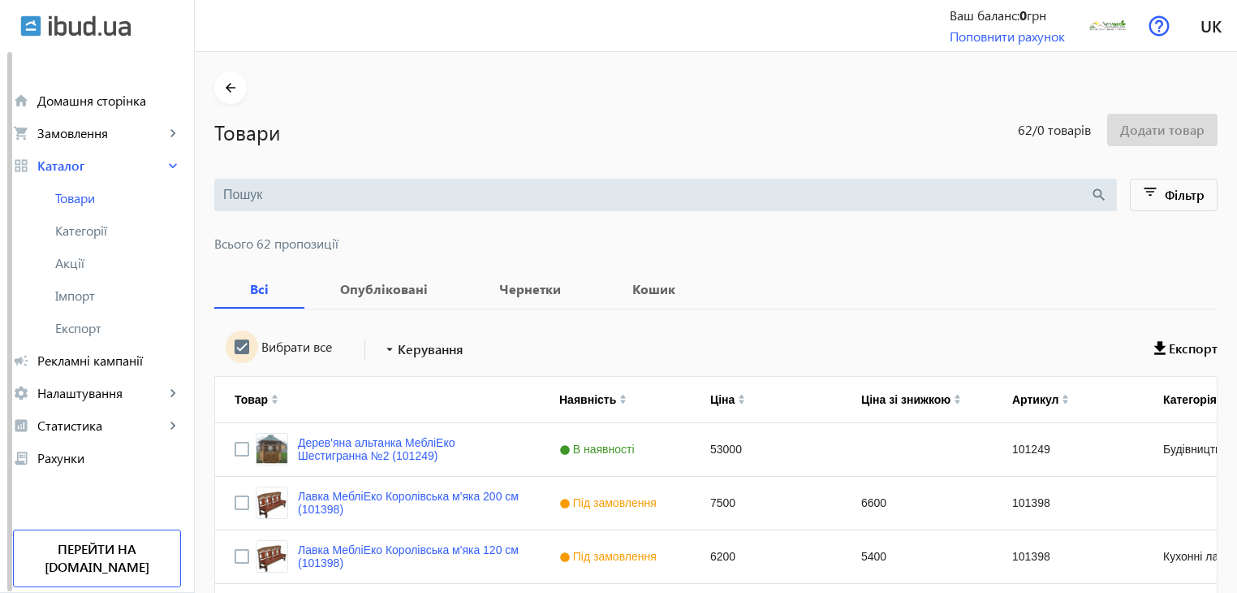
checkbox input "true"
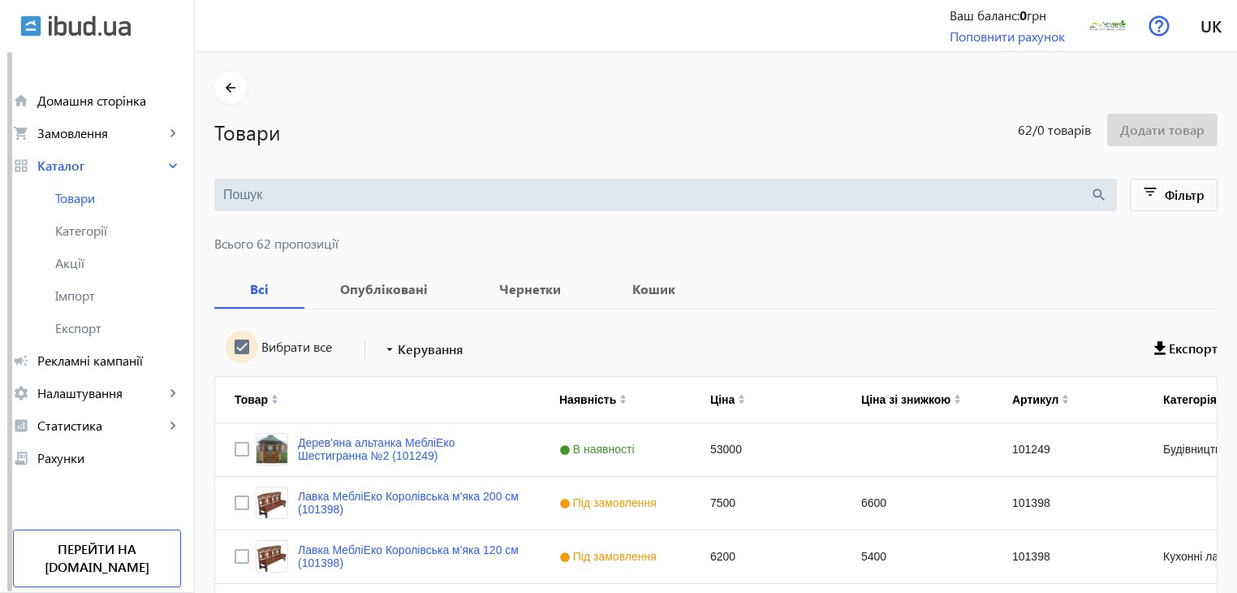
checkbox input "true"
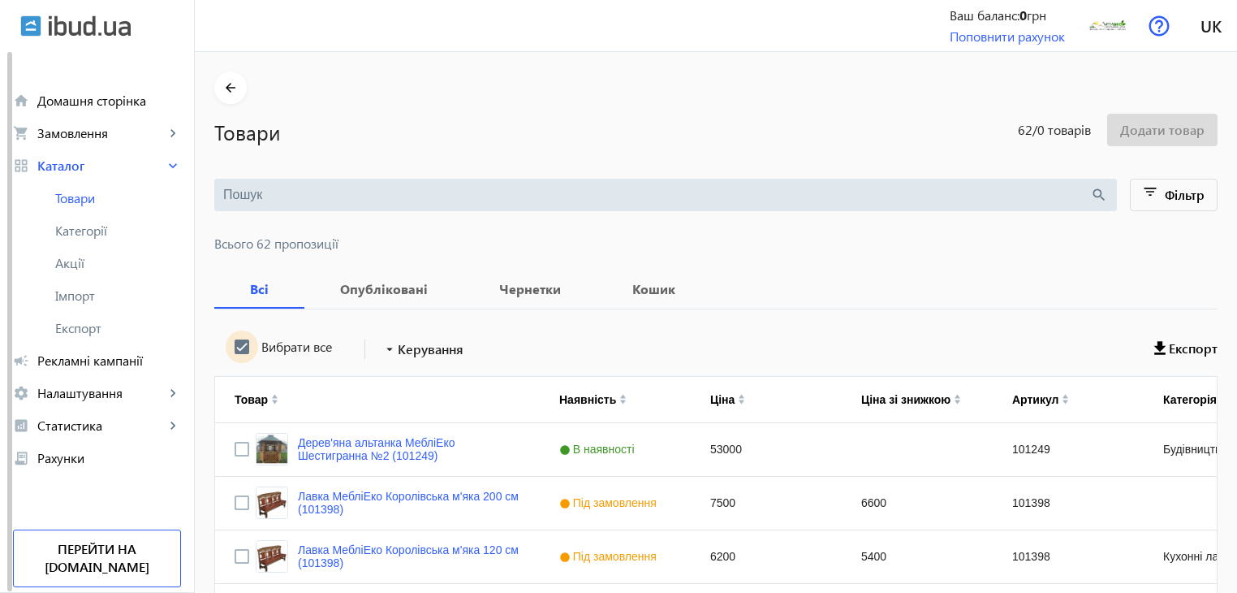
checkbox input "true"
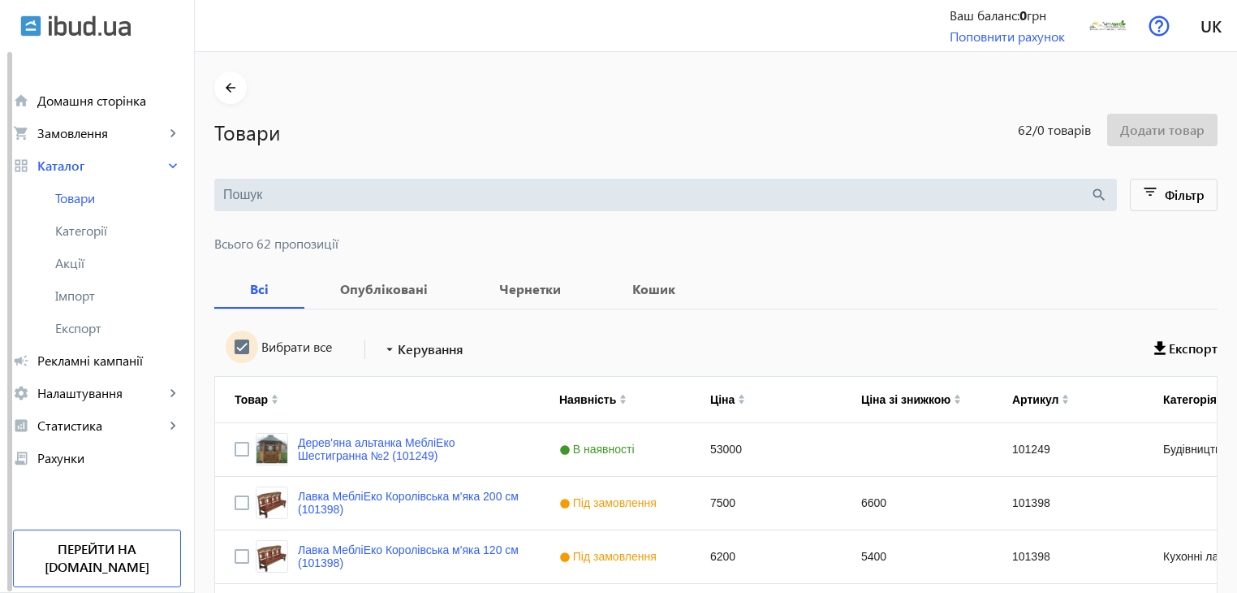
checkbox input "true"
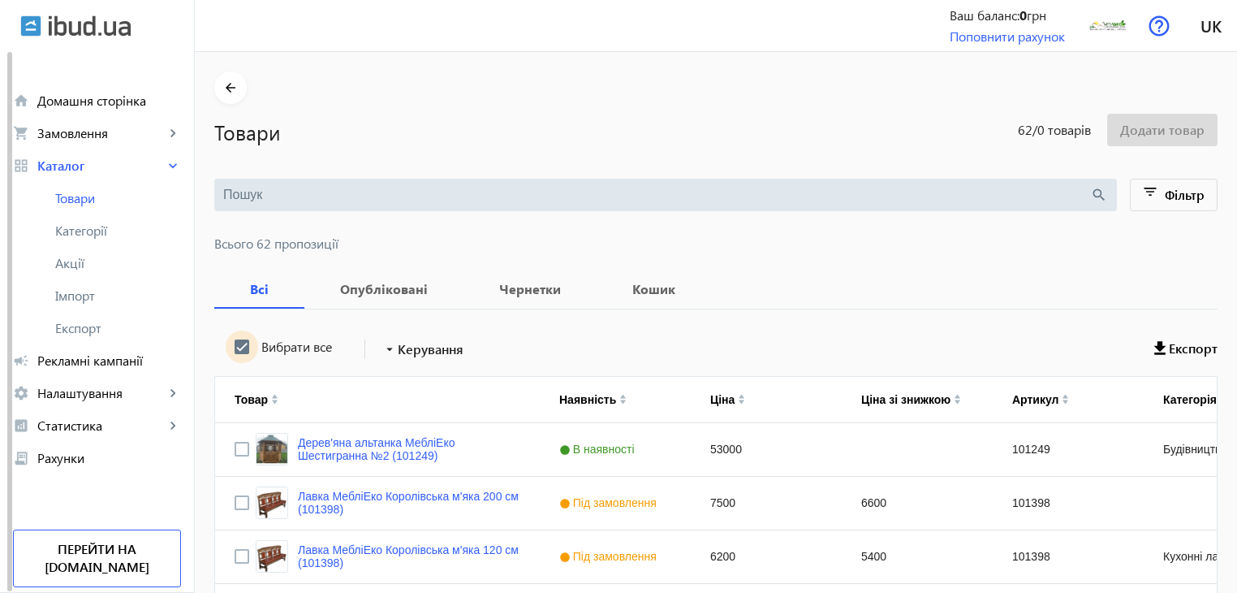
checkbox input "true"
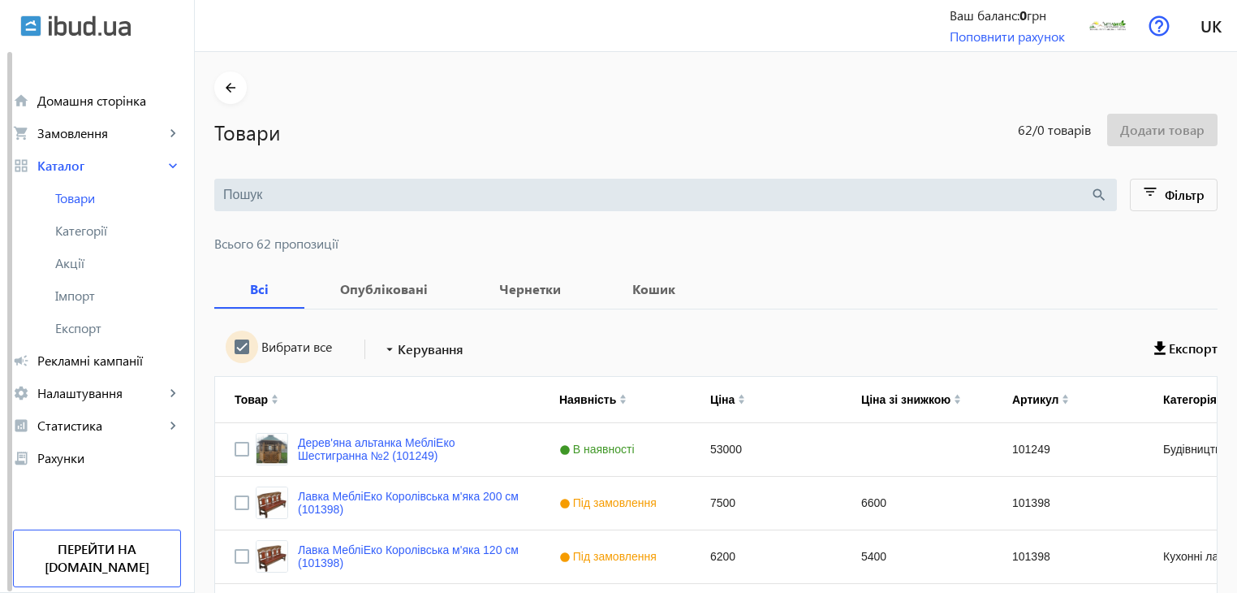
checkbox input "true"
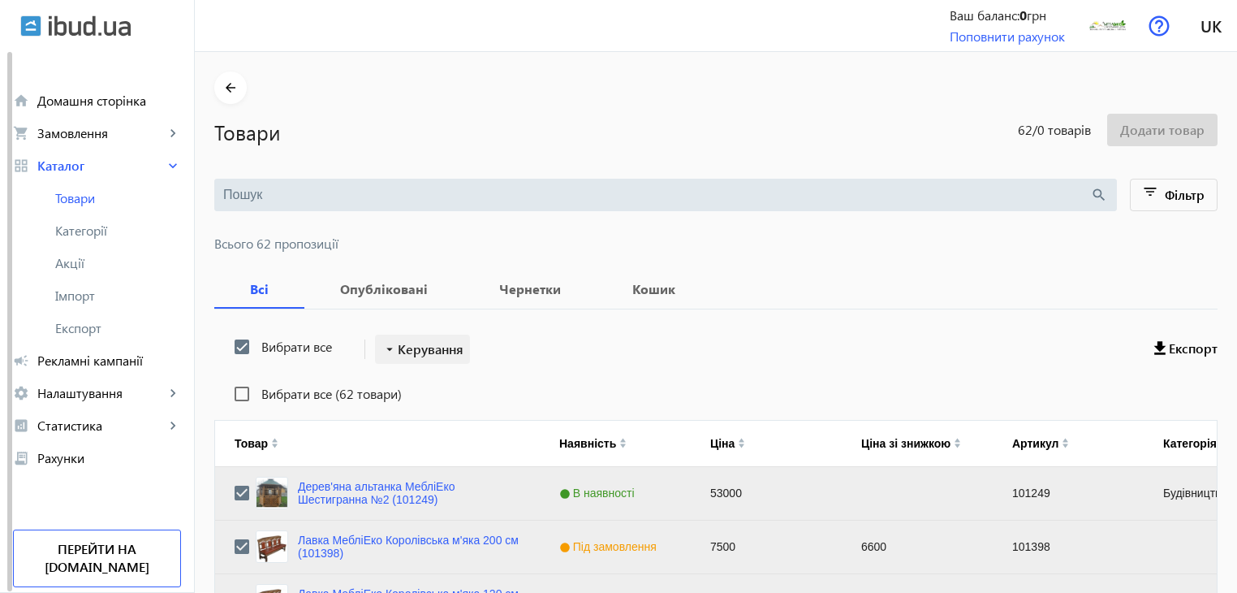
click at [406, 349] on span "Керування" at bounding box center [431, 348] width 66 height 19
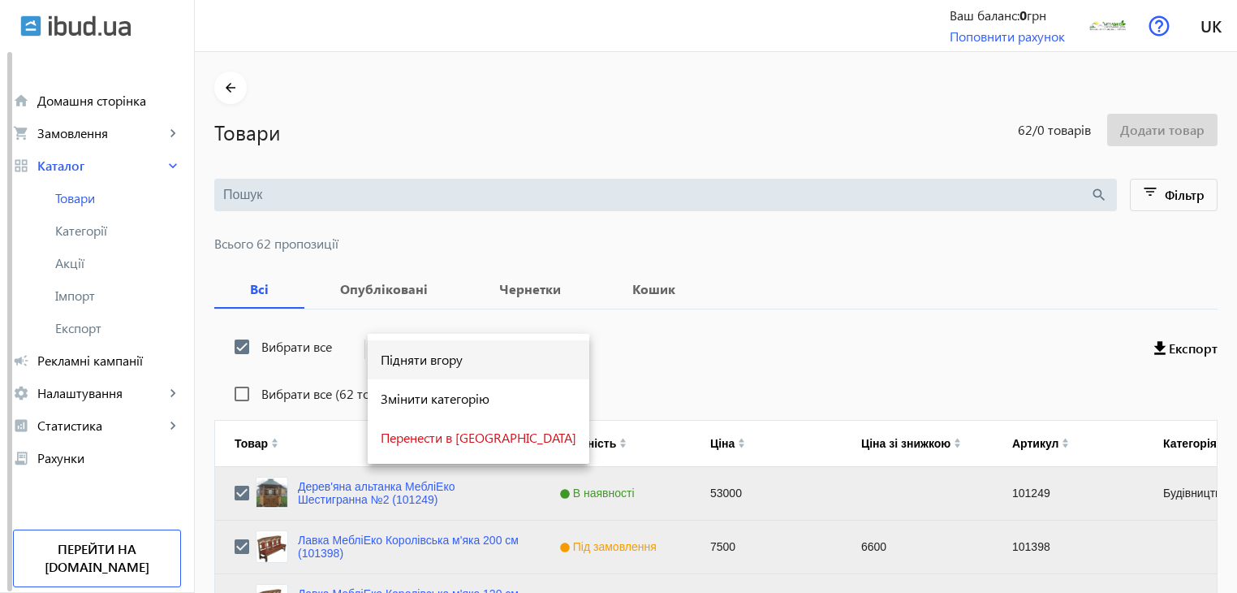
click at [406, 360] on span "Підняти вгору" at bounding box center [479, 359] width 196 height 13
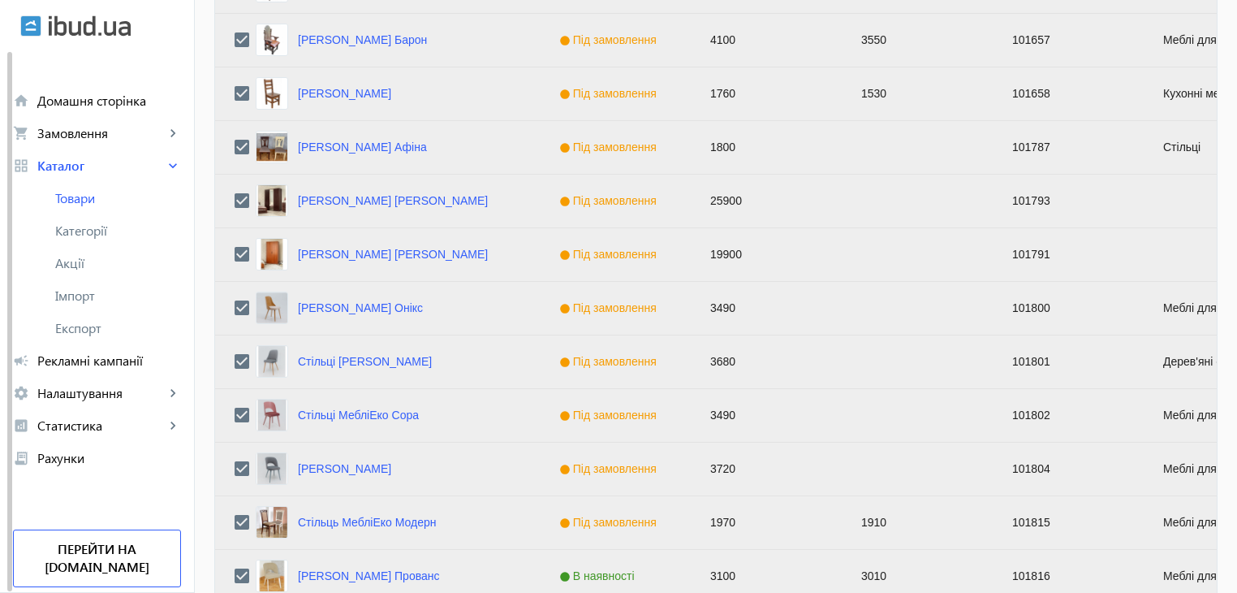
scroll to position [1637, 0]
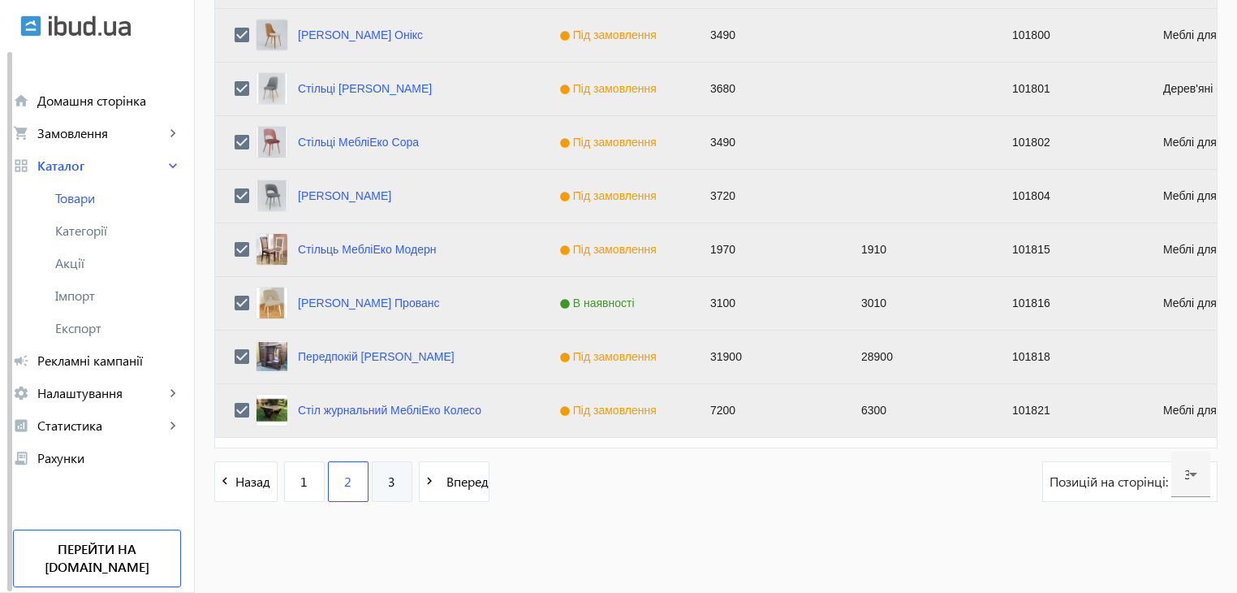
click at [377, 480] on link "3" at bounding box center [392, 481] width 41 height 41
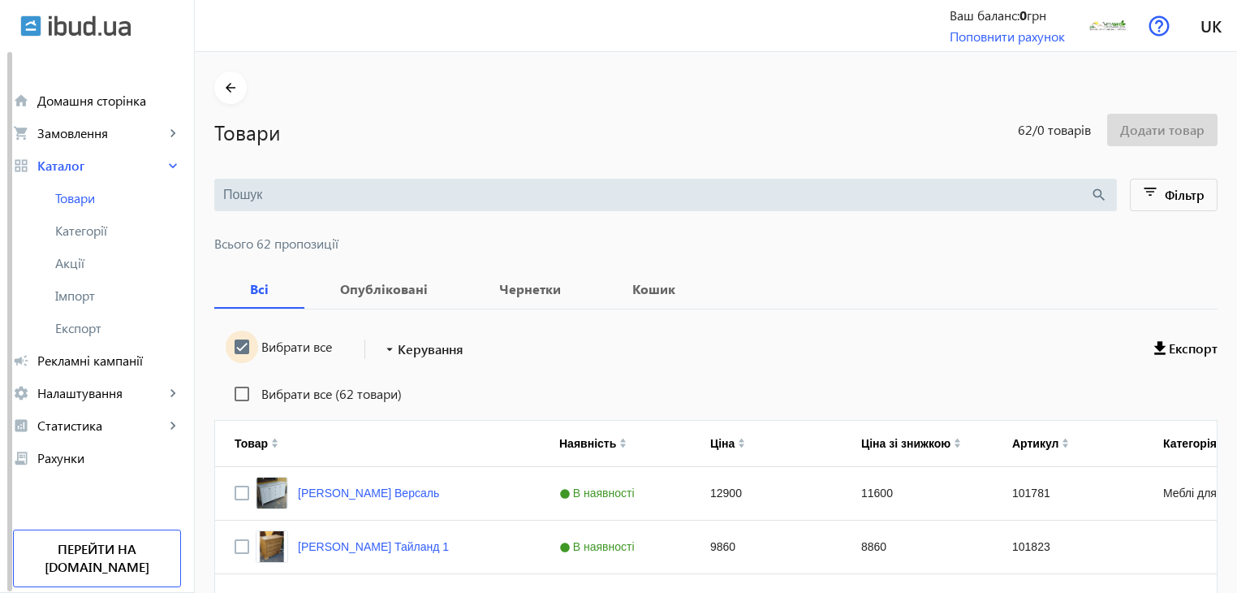
click at [230, 347] on input "Вибрати все" at bounding box center [242, 346] width 32 height 32
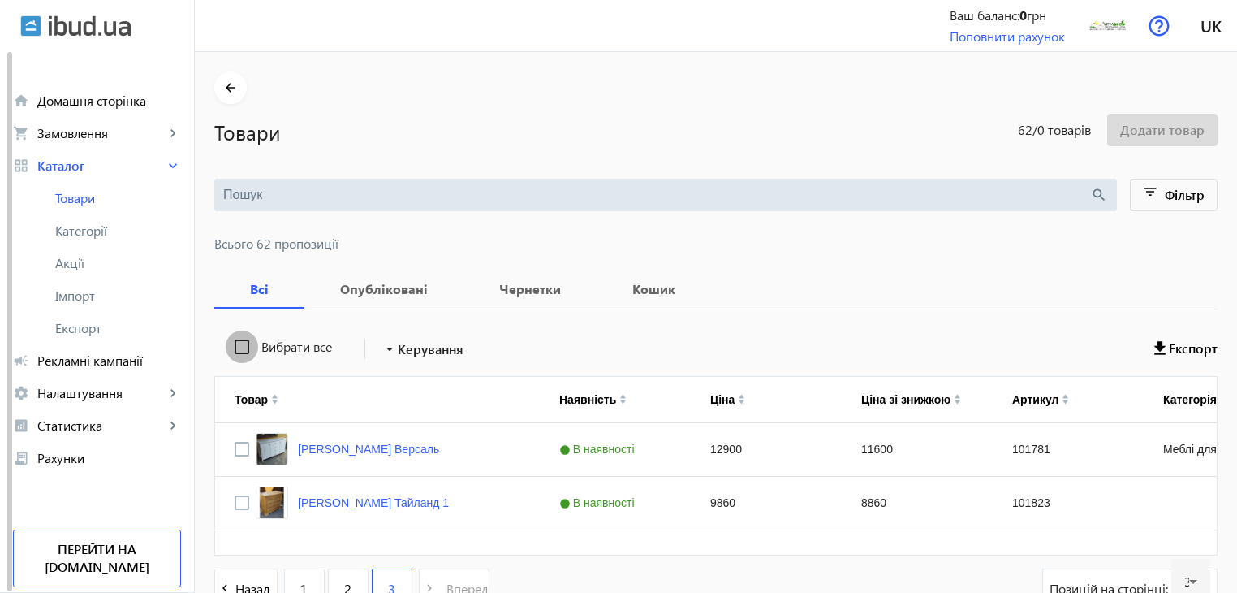
click at [230, 347] on input "Вибрати все" at bounding box center [242, 346] width 32 height 32
checkbox input "true"
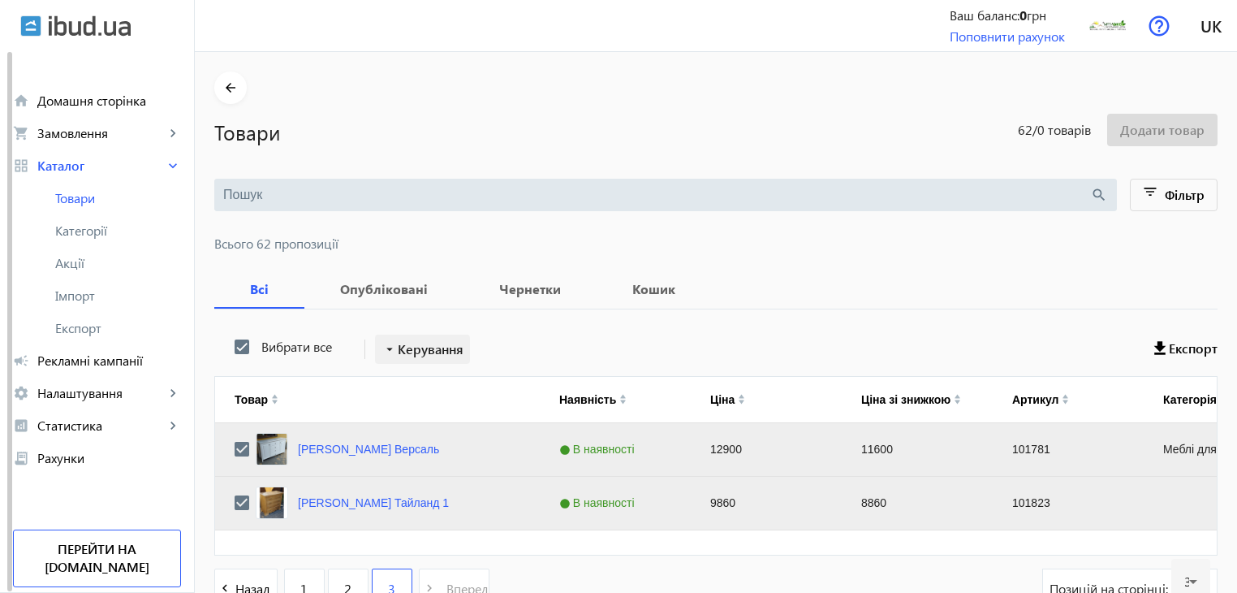
click at [407, 352] on span "Керування" at bounding box center [431, 348] width 66 height 19
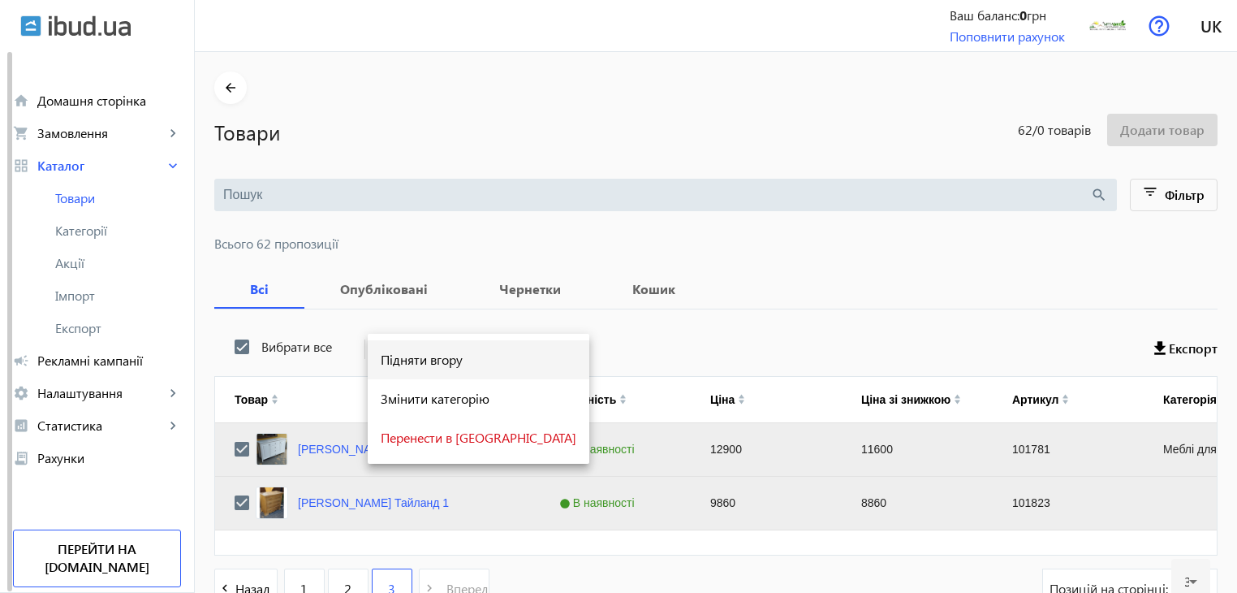
click at [412, 363] on span "Підняти вгору" at bounding box center [479, 359] width 196 height 13
